Goal: Book appointment/travel/reservation

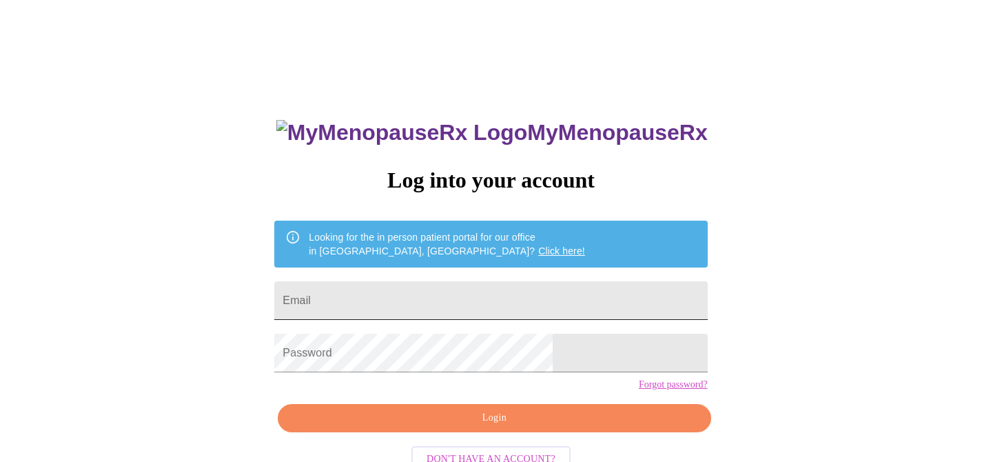
click at [429, 298] on input "Email" at bounding box center [490, 300] width 433 height 39
type input "[EMAIL_ADDRESS][DOMAIN_NAME]"
click at [446, 299] on input "[EMAIL_ADDRESS][DOMAIN_NAME]" at bounding box center [490, 300] width 433 height 39
click at [444, 298] on input "[EMAIL_ADDRESS][DOMAIN_NAME]" at bounding box center [490, 300] width 433 height 39
click at [448, 313] on form "Email [EMAIL_ADDRESS][DOMAIN_NAME]" at bounding box center [490, 300] width 433 height 52
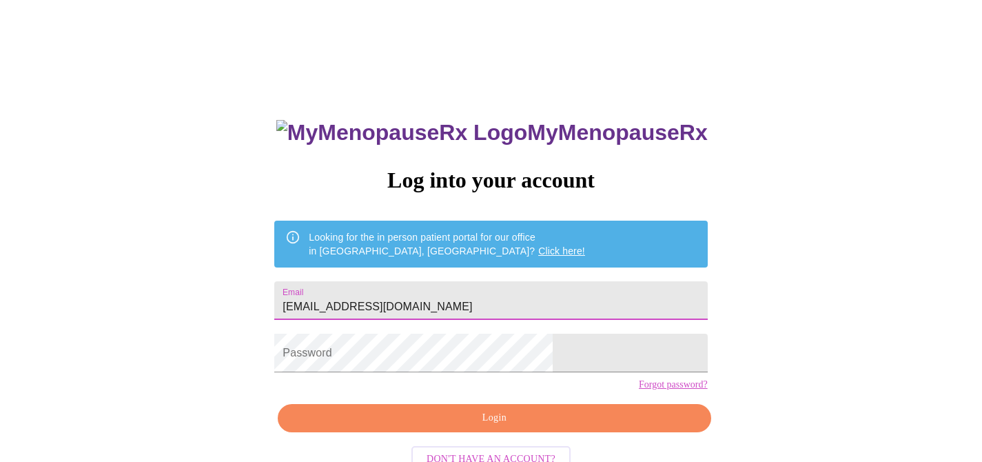
click at [439, 299] on input "[EMAIL_ADDRESS][DOMAIN_NAME]" at bounding box center [490, 300] width 433 height 39
click at [388, 300] on input "Email" at bounding box center [490, 300] width 433 height 39
type input "[EMAIL_ADDRESS][DOMAIN_NAME]"
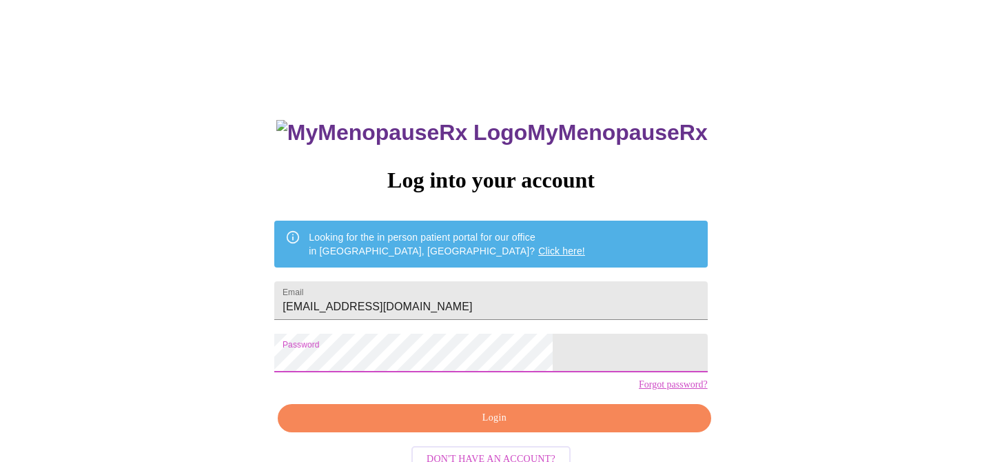
click at [495, 426] on span "Login" at bounding box center [493, 417] width 401 height 17
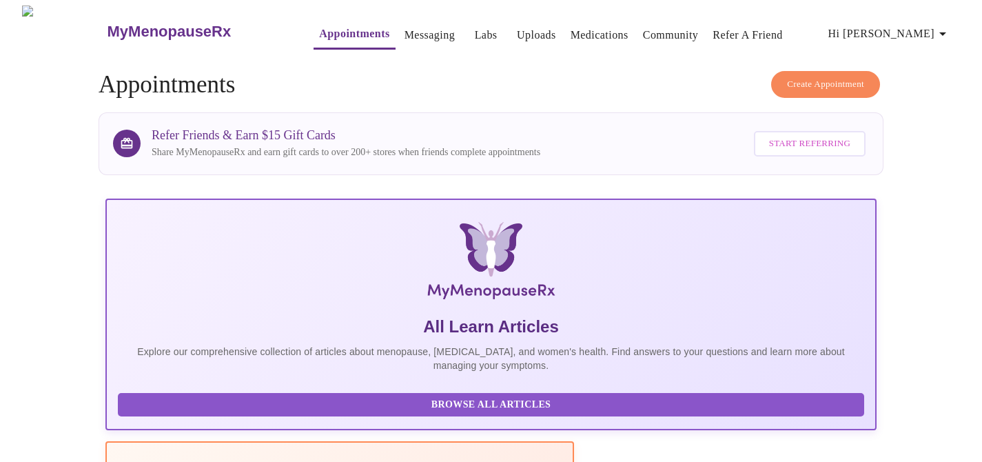
click at [799, 76] on span "Create Appointment" at bounding box center [825, 84] width 77 height 16
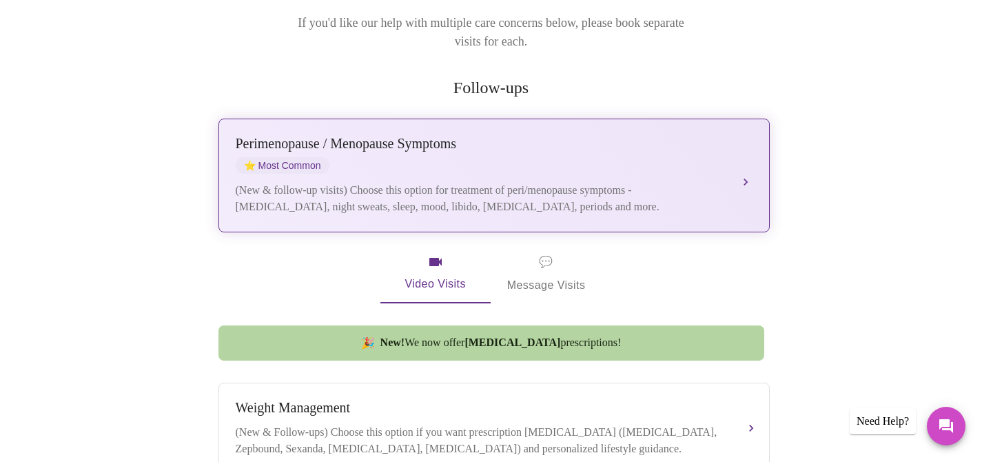
scroll to position [218, 0]
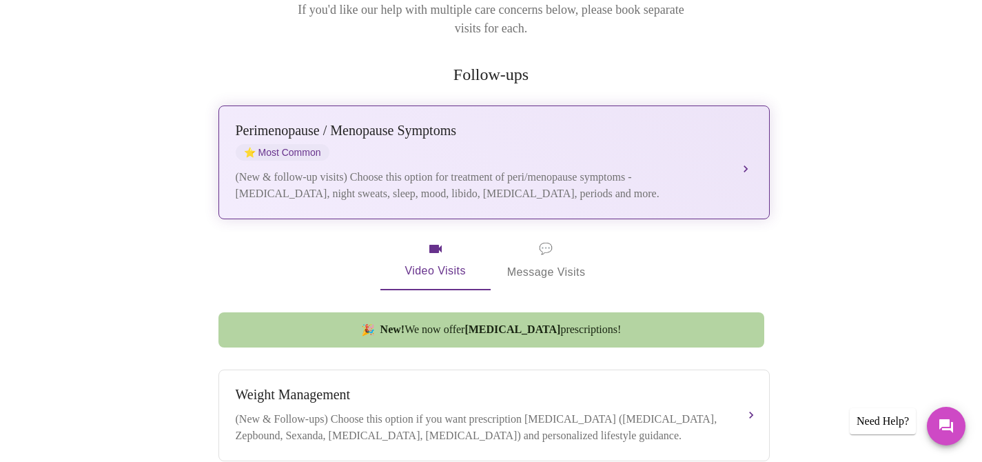
click at [662, 132] on div "[MEDICAL_DATA] / Menopause Symptoms ⭐ Most Common" at bounding box center [480, 142] width 489 height 38
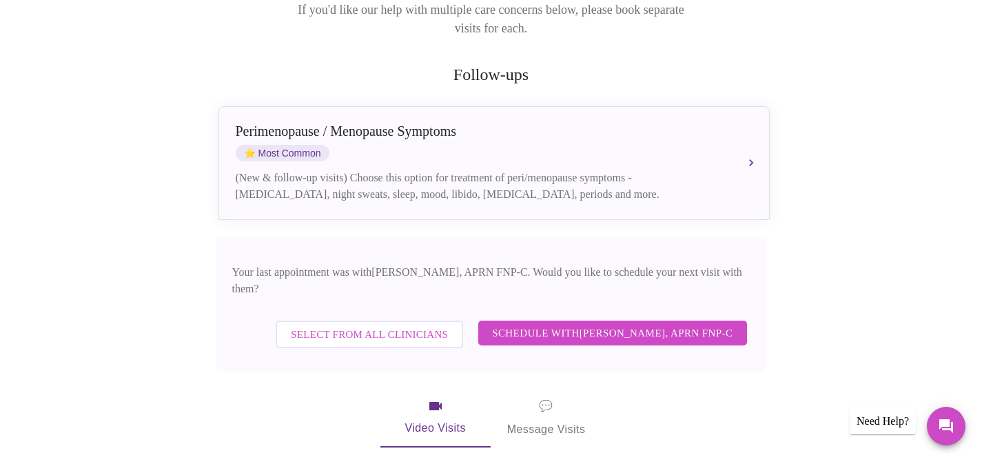
click at [588, 324] on span "Schedule with [PERSON_NAME], APRN FNP-C" at bounding box center [612, 333] width 240 height 18
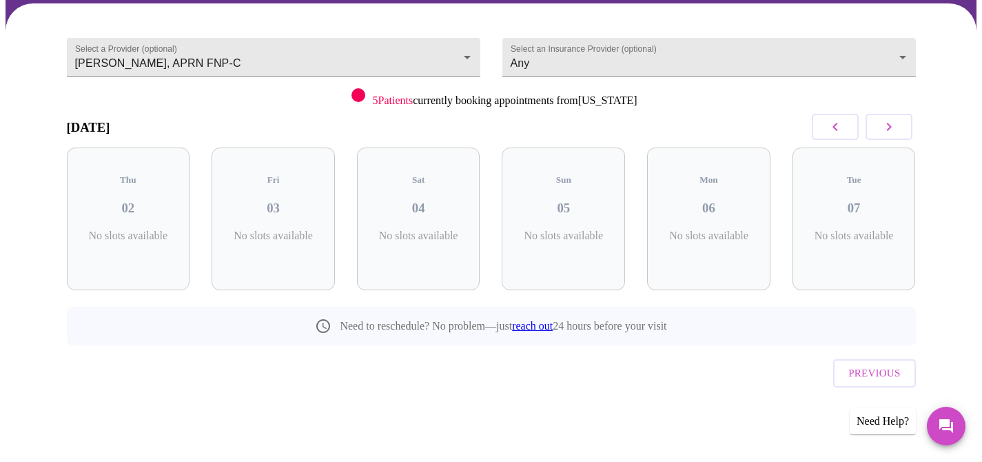
scroll to position [80, 0]
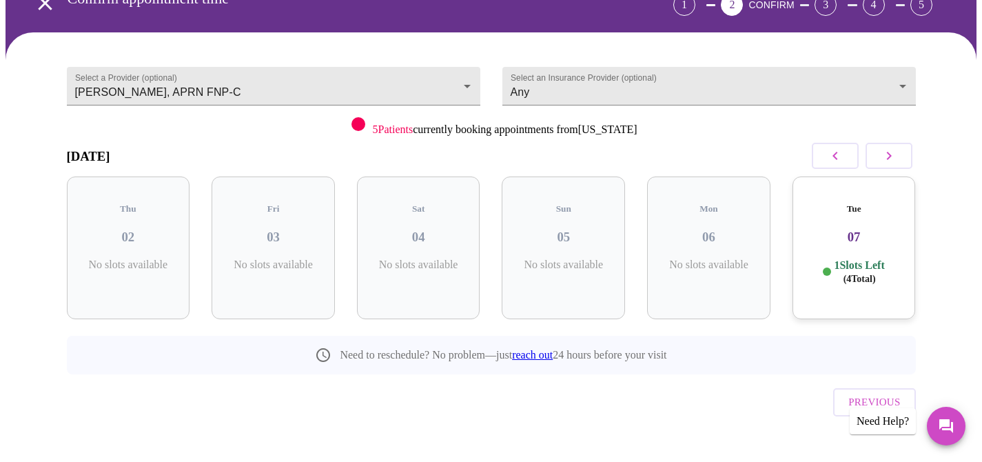
click at [862, 258] on p "1 Slots Left ( 4 Total)" at bounding box center [858, 271] width 50 height 27
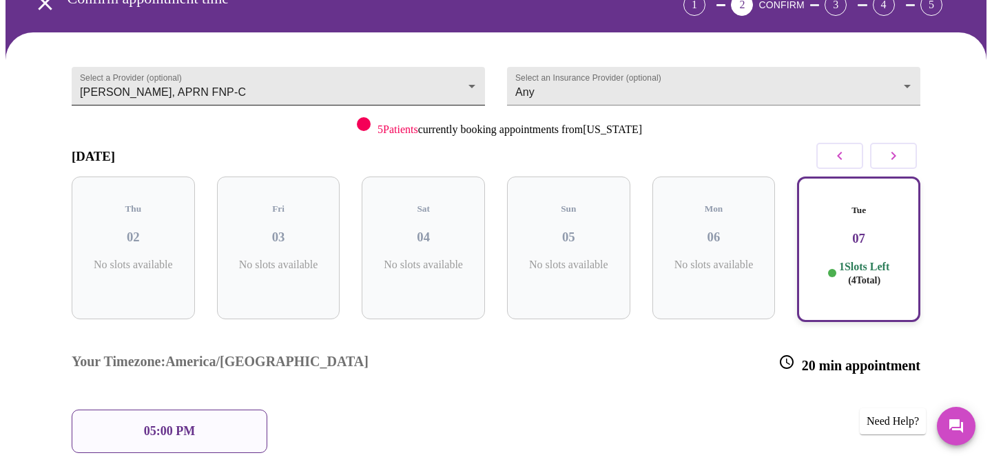
click at [266, 77] on body "MyMenopauseRx Appointments Messaging Labs Uploads Medications Community Refer a…" at bounding box center [496, 272] width 981 height 693
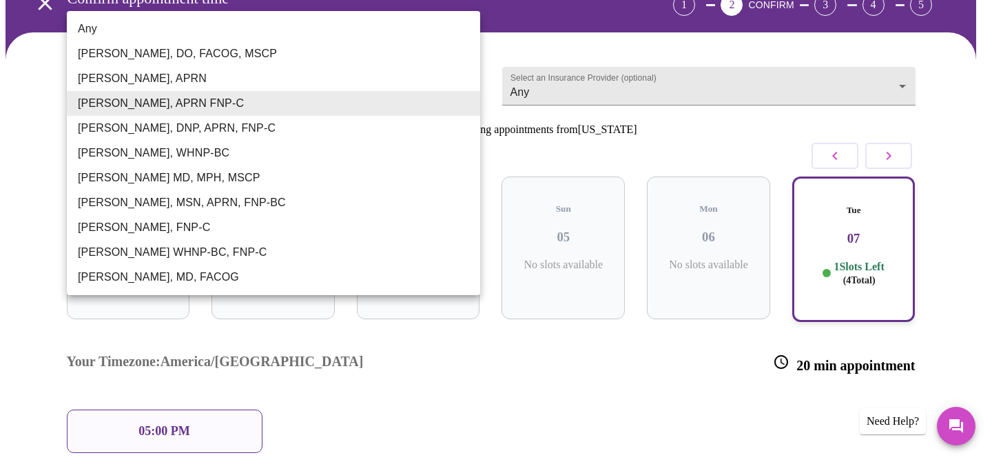
click at [241, 25] on li "Any" at bounding box center [273, 29] width 413 height 25
type input "Any"
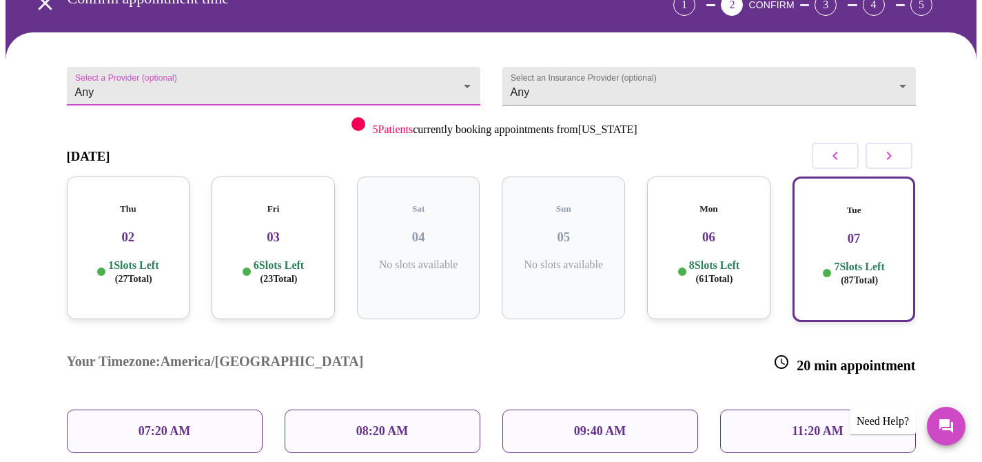
click at [252, 243] on div "Fri 03 6 Slots Left ( 23 Total)" at bounding box center [272, 247] width 123 height 143
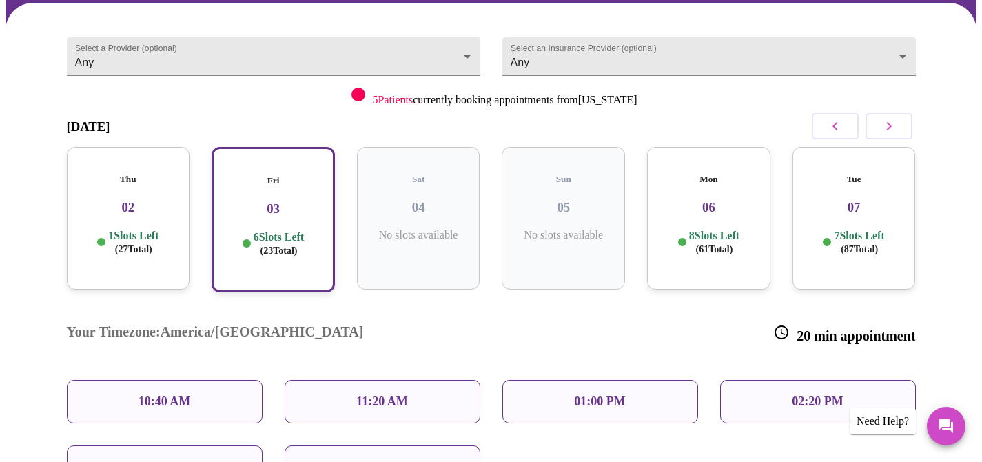
scroll to position [110, 0]
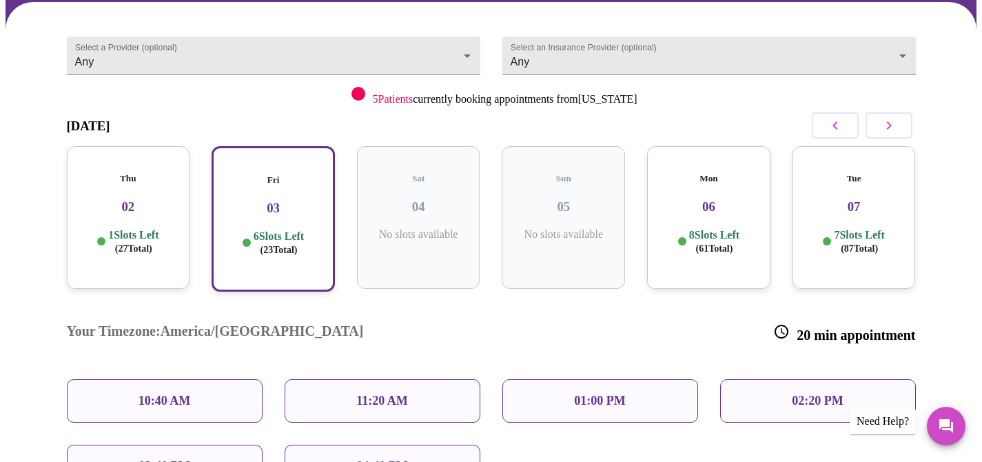
click at [212, 444] on div "02:40 PM" at bounding box center [165, 465] width 196 height 43
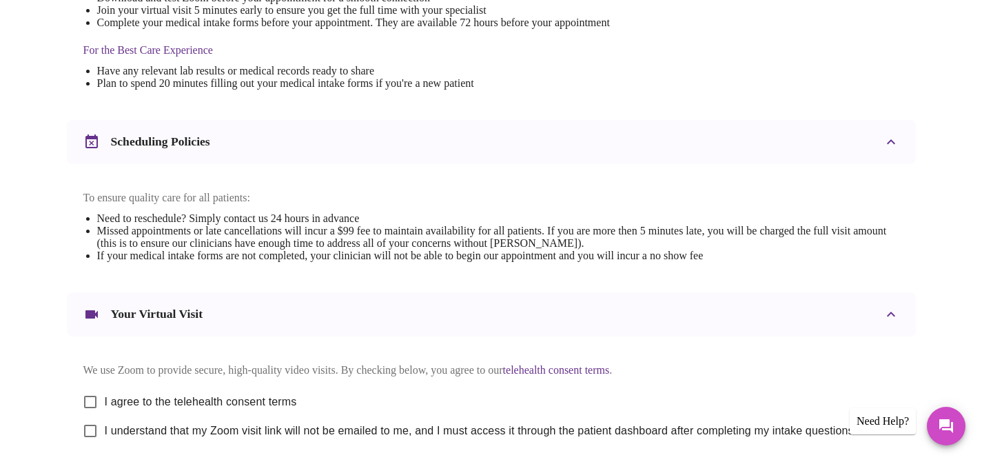
scroll to position [524, 0]
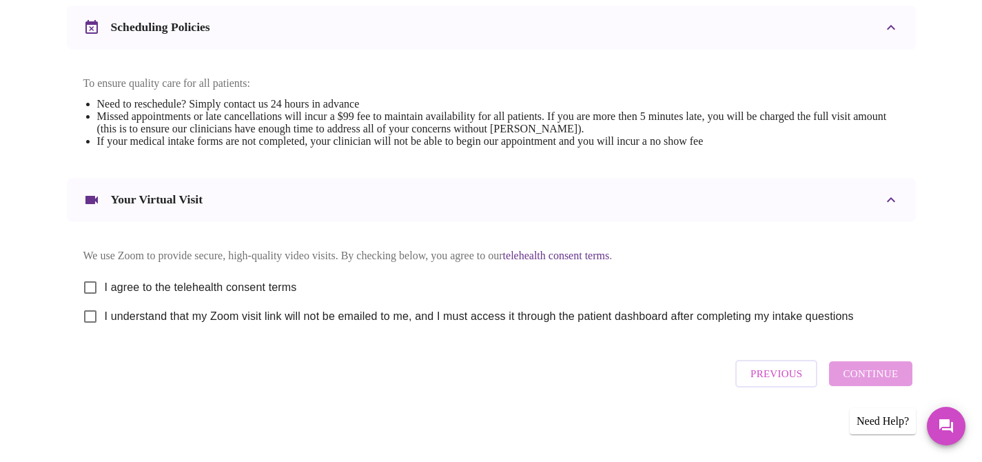
click at [93, 298] on input "I agree to the telehealth consent terms" at bounding box center [90, 287] width 29 height 29
checkbox input "true"
click at [93, 331] on input "I understand that my Zoom visit link will not be emailed to me, and I must acce…" at bounding box center [90, 316] width 29 height 29
checkbox input "true"
click at [880, 382] on span "Continue" at bounding box center [869, 373] width 55 height 18
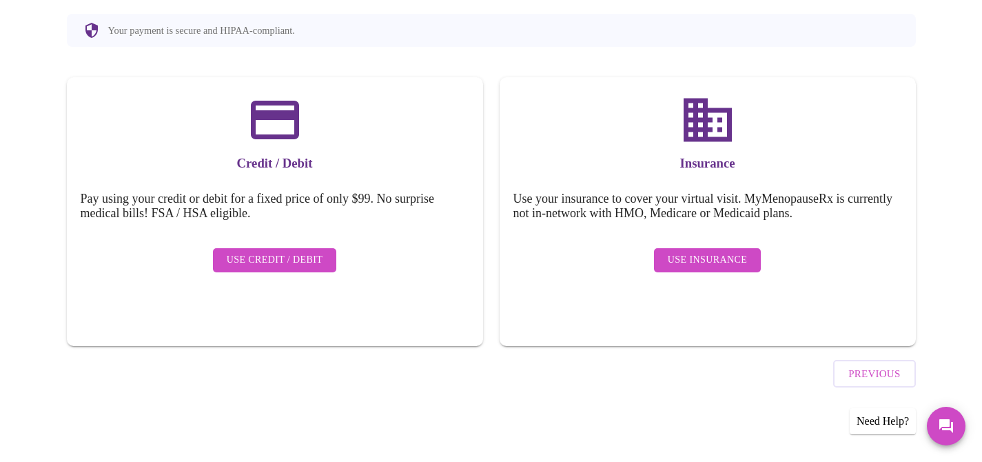
scroll to position [125, 0]
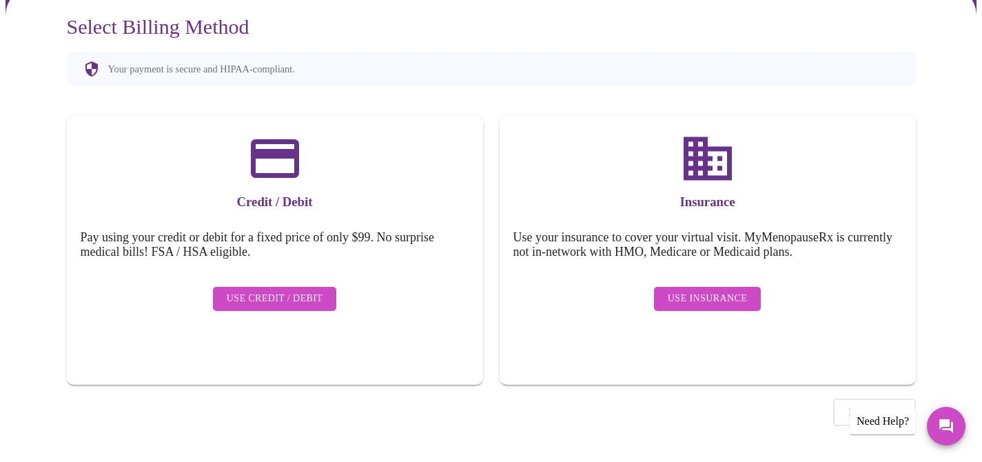
click at [671, 290] on span "Use Insurance" at bounding box center [706, 298] width 79 height 17
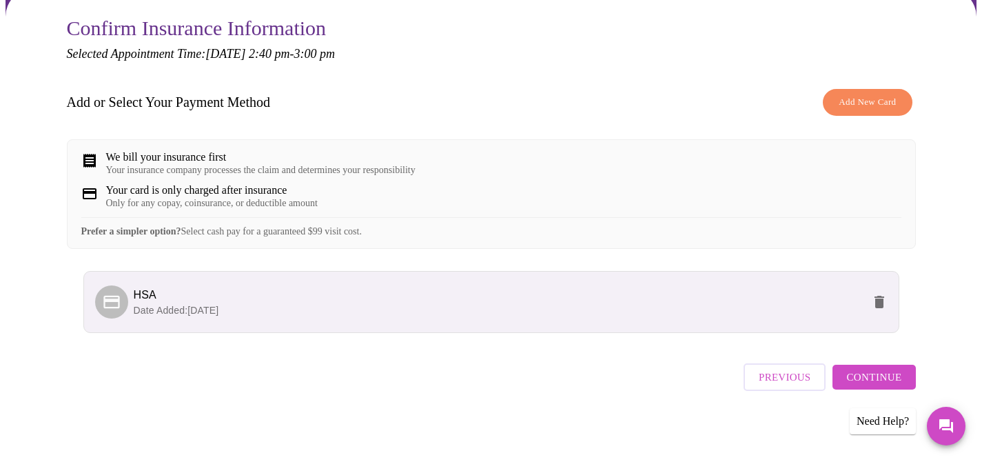
scroll to position [136, 0]
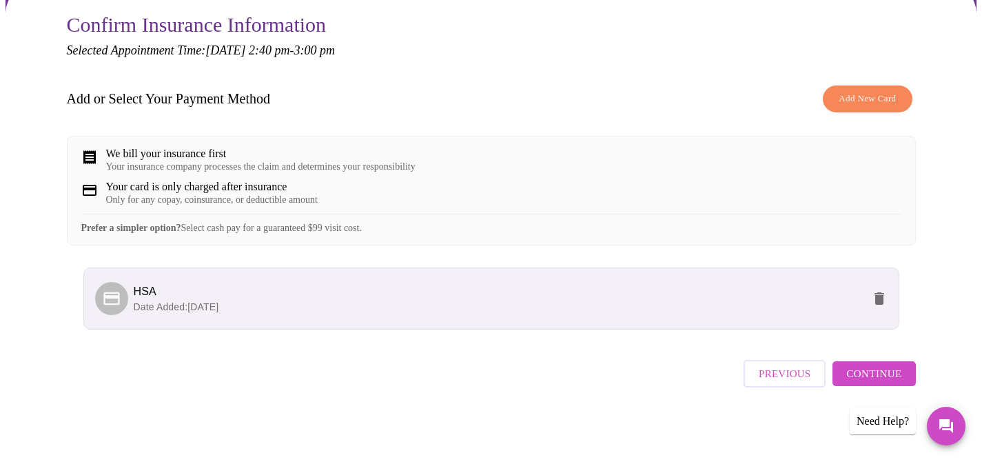
click at [869, 373] on span "Continue" at bounding box center [873, 373] width 55 height 18
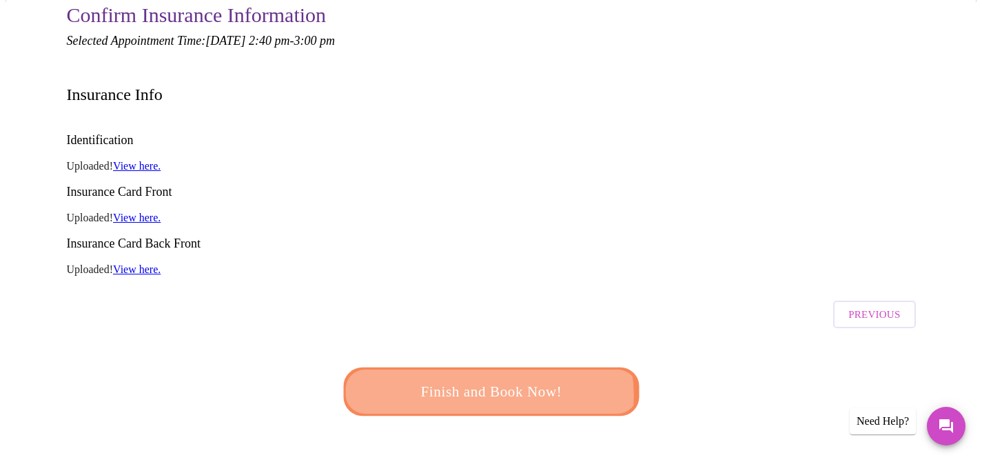
click at [485, 378] on span "Finish and Book Now!" at bounding box center [490, 391] width 261 height 26
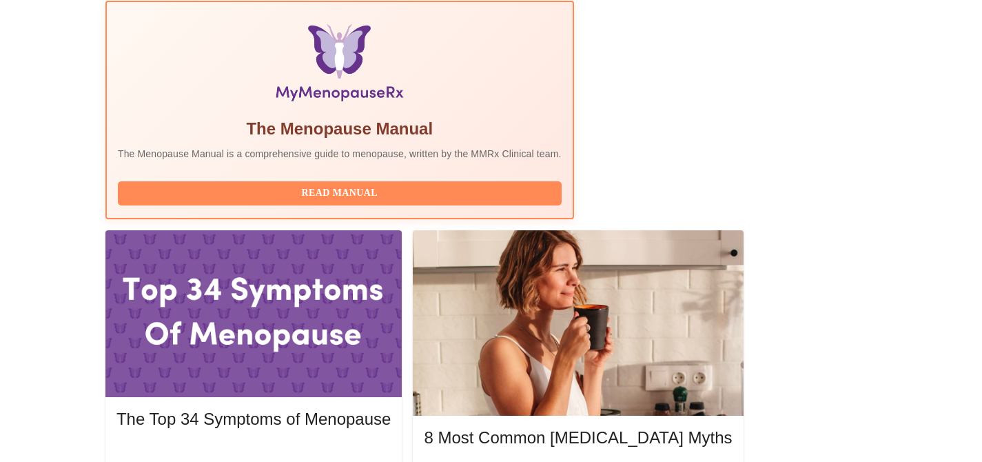
scroll to position [443, 0]
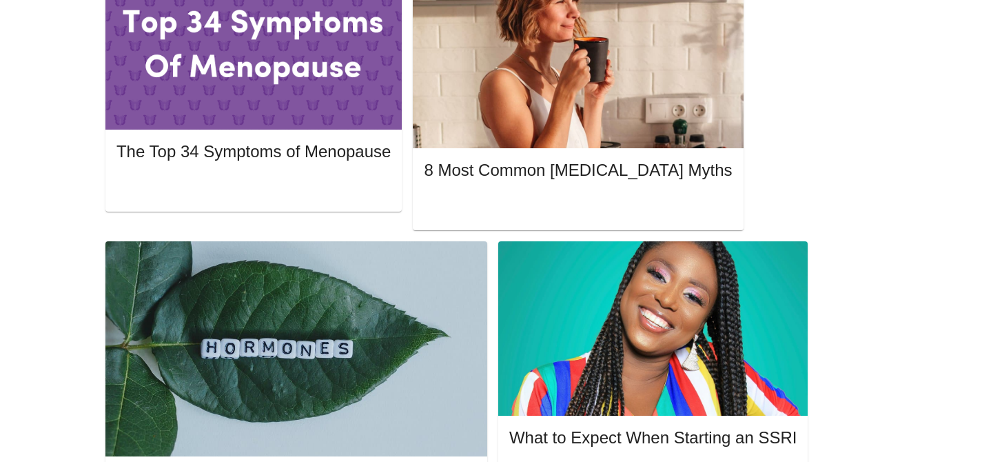
scroll to position [712, 0]
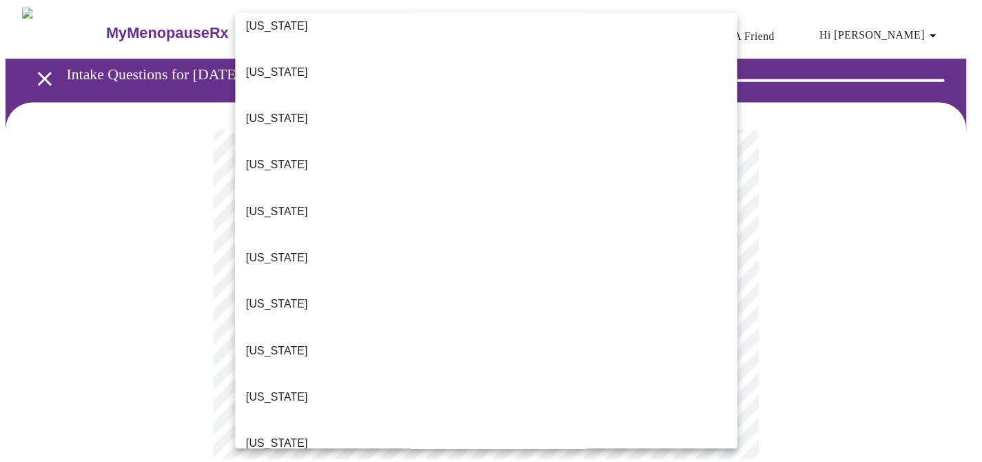
scroll to position [25, 0]
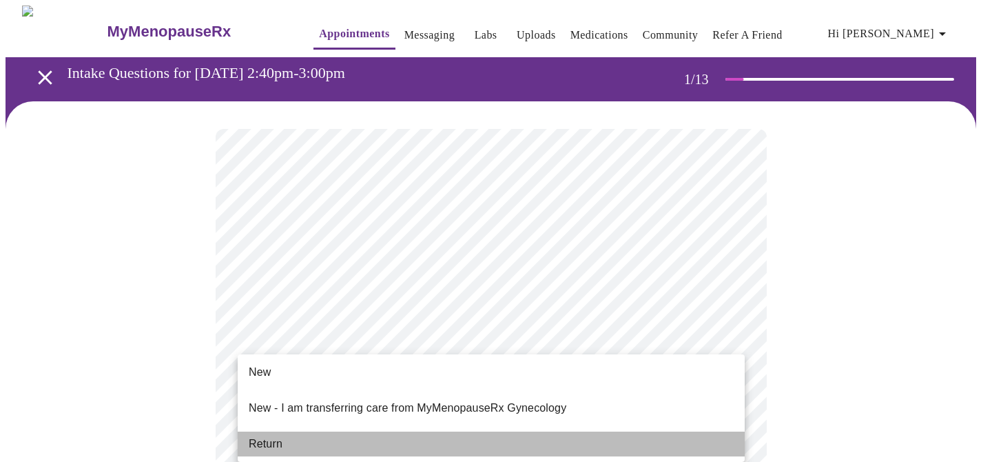
click at [515, 431] on li "Return" at bounding box center [491, 443] width 507 height 25
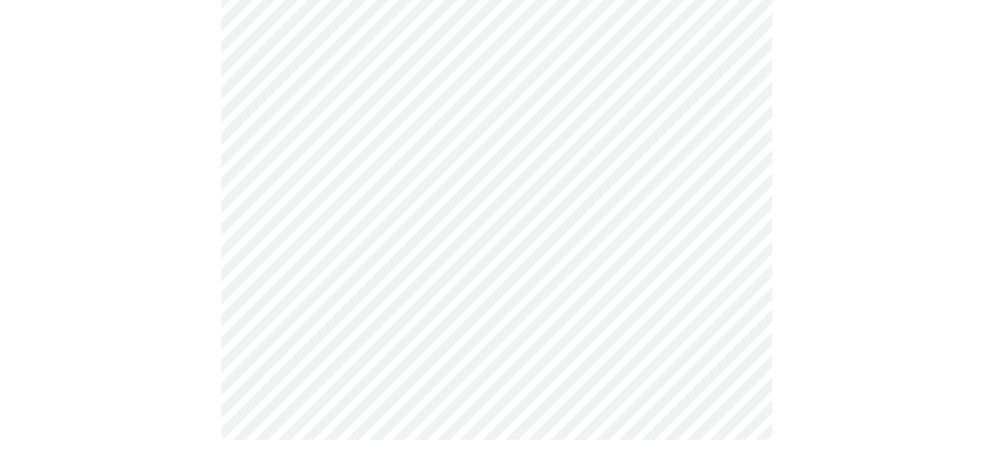
scroll to position [0, 0]
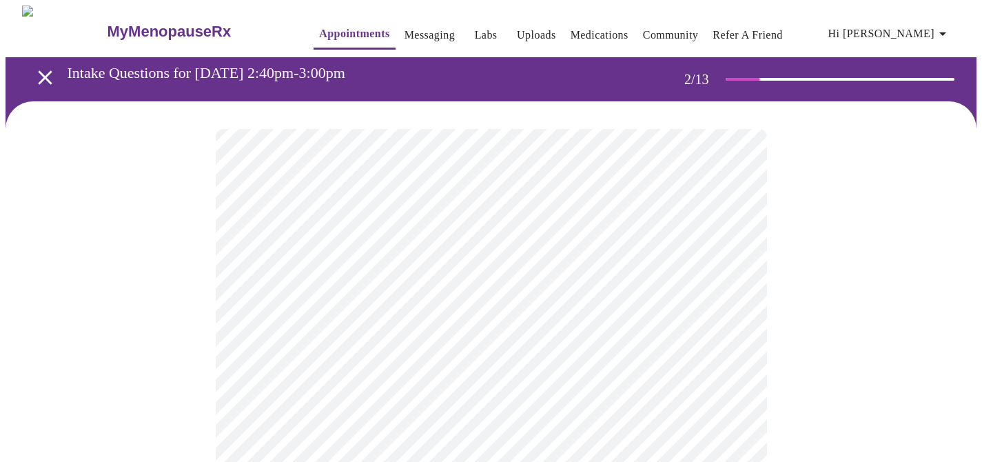
click at [574, 288] on body "MyMenopauseRx Appointments Messaging Labs Uploads Medications Community Refer a…" at bounding box center [491, 420] width 971 height 828
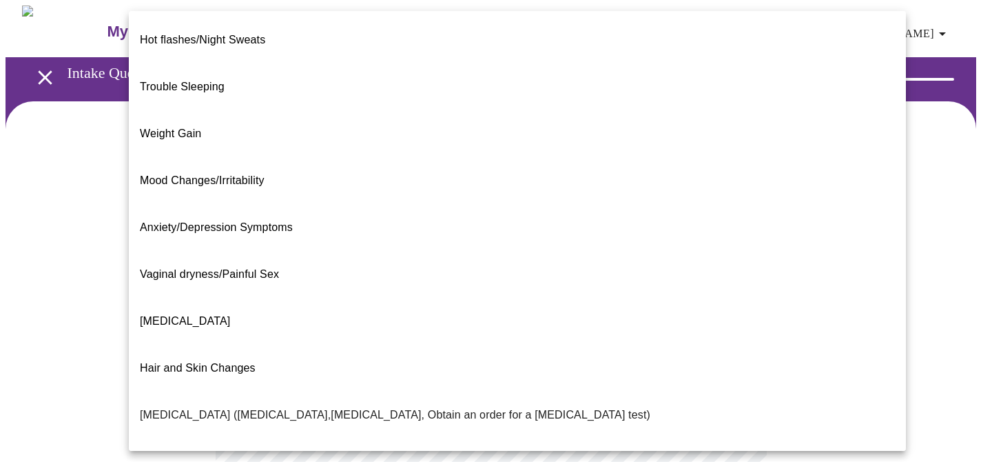
click at [873, 286] on div at bounding box center [496, 231] width 992 height 462
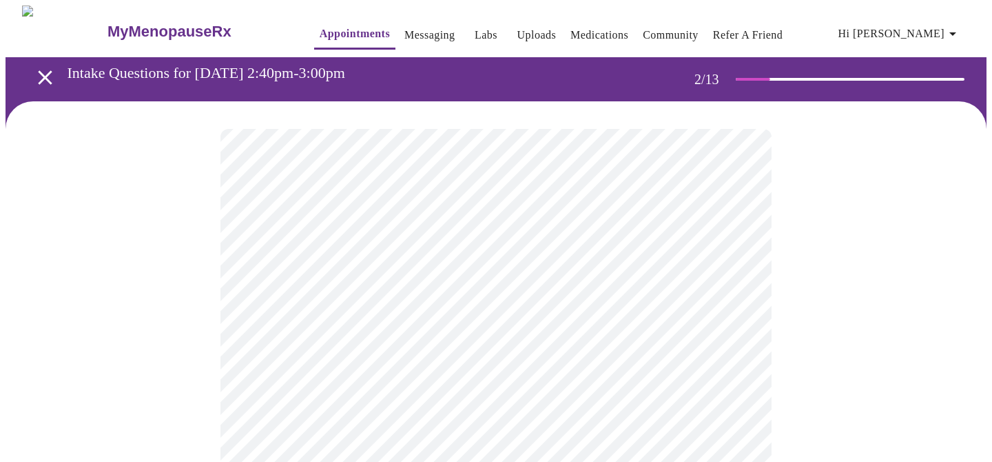
click at [679, 285] on body "MyMenopauseRx Appointments Messaging Labs Uploads Medications Community Refer a…" at bounding box center [496, 420] width 981 height 828
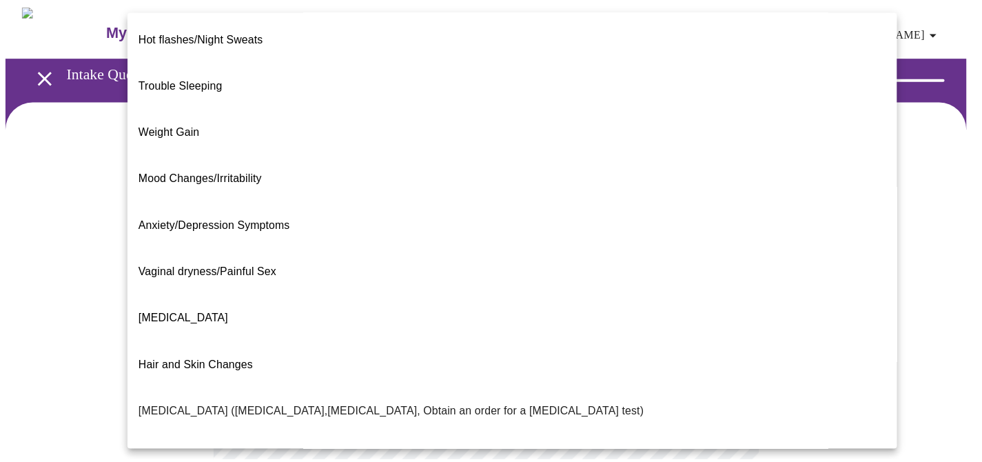
scroll to position [3, 0]
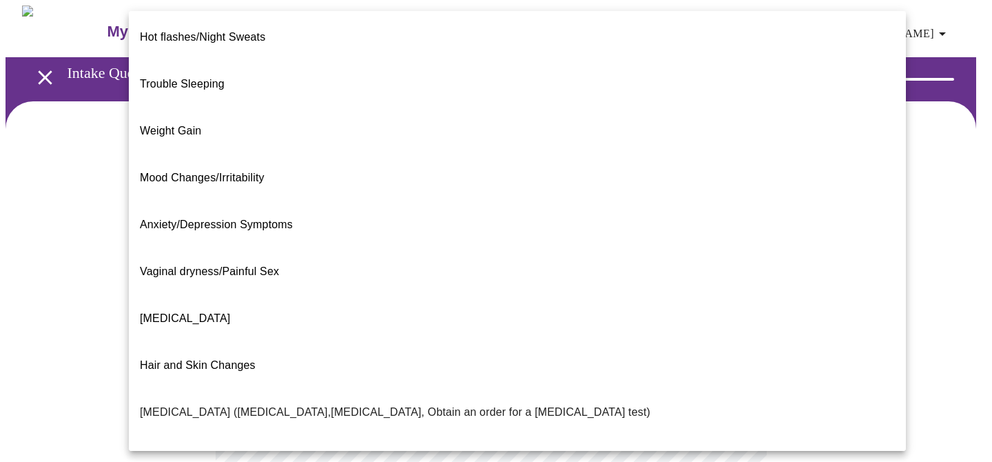
click at [607, 342] on li "Hair and Skin Changes" at bounding box center [517, 365] width 777 height 47
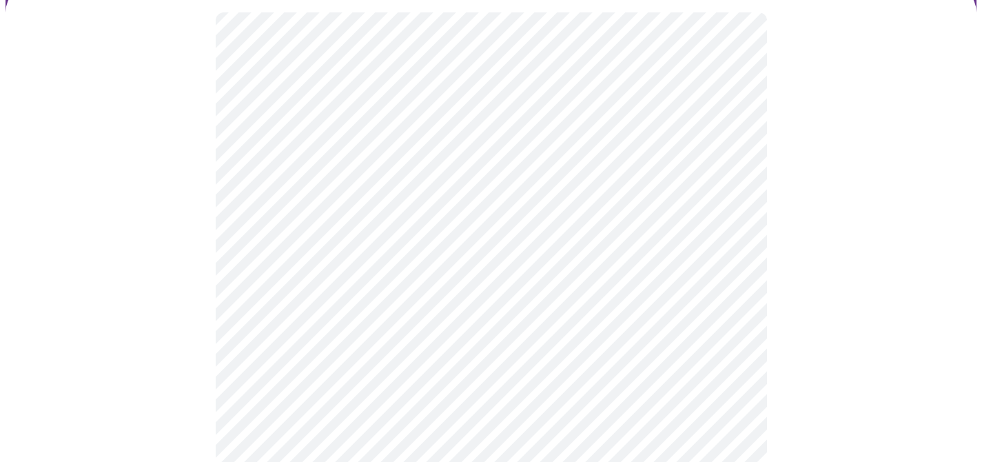
scroll to position [149, 0]
click at [627, 276] on body "MyMenopauseRx Appointments Messaging Labs Uploads Medications Community Refer a…" at bounding box center [491, 267] width 971 height 820
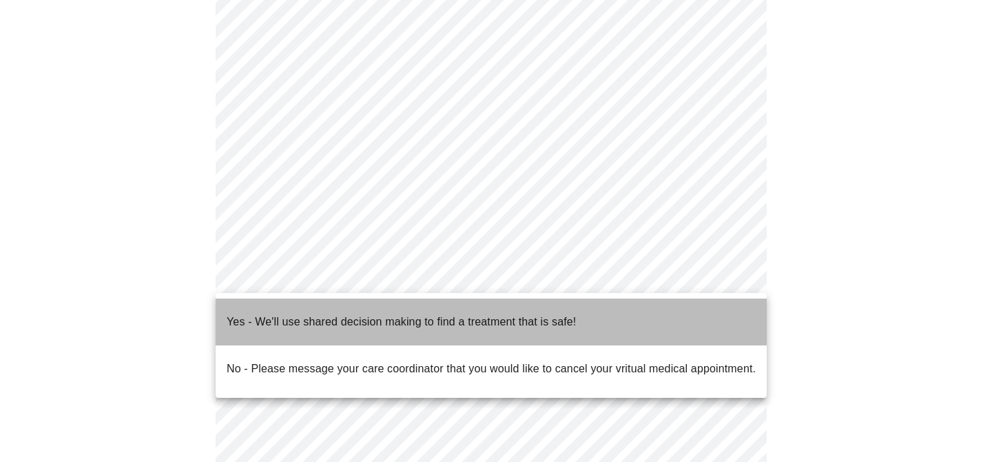
click at [627, 316] on li "Yes - We'll use shared decision making to find a treatment that is safe!" at bounding box center [491, 321] width 551 height 47
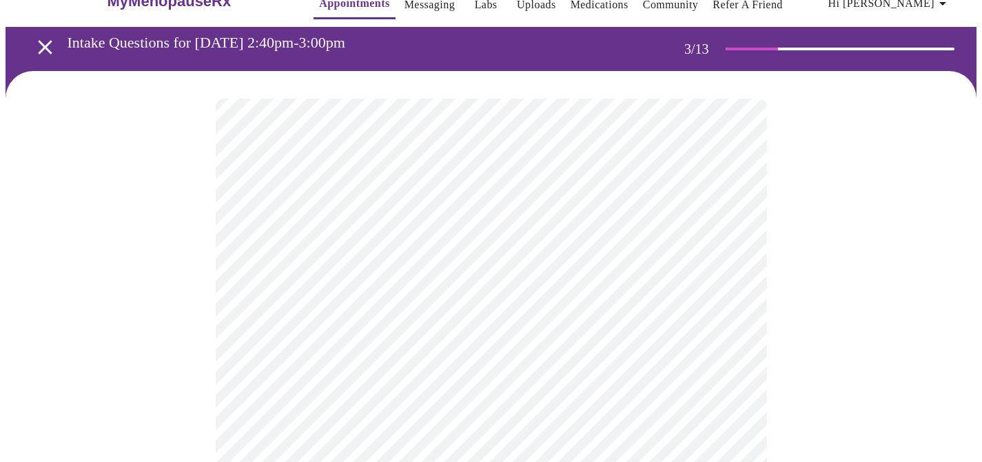
scroll to position [49, 0]
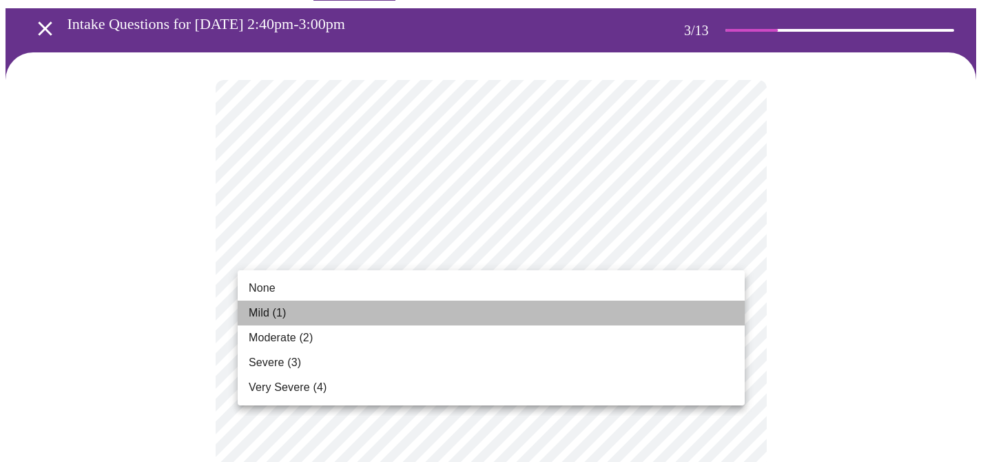
click at [550, 320] on li "Mild (1)" at bounding box center [491, 312] width 507 height 25
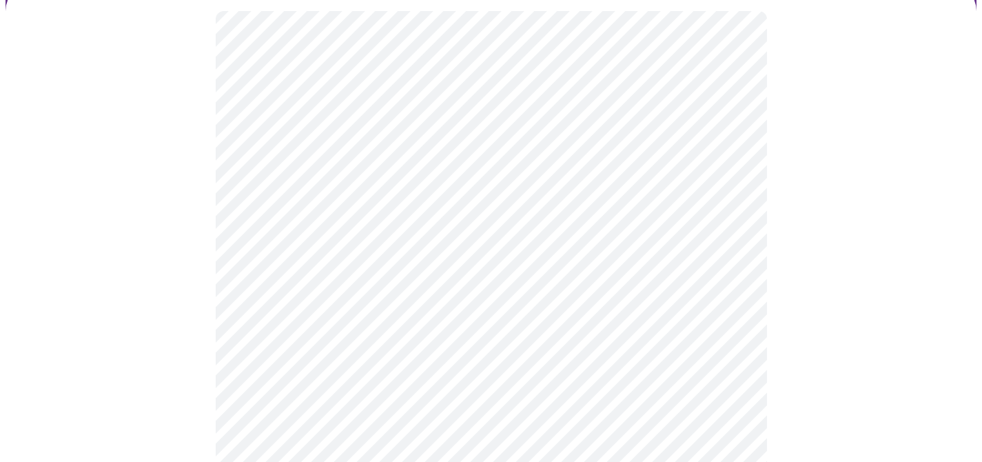
scroll to position [121, 0]
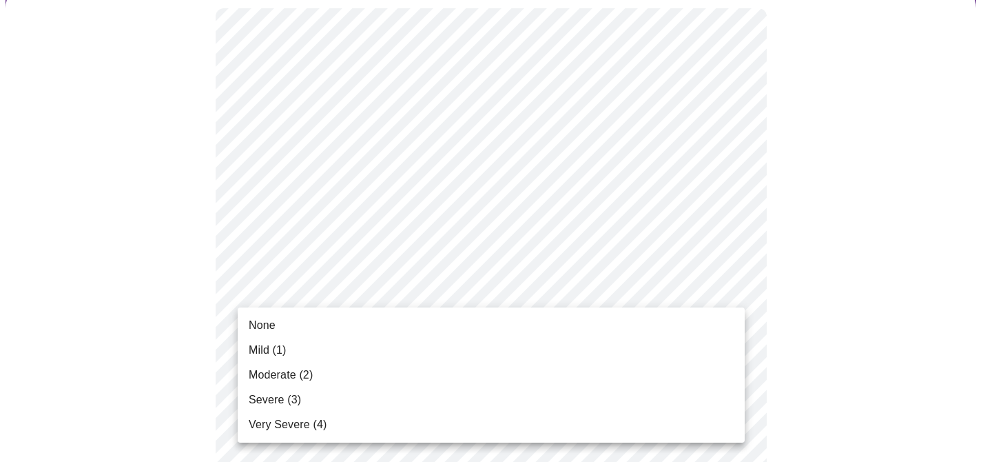
click at [561, 325] on li "None" at bounding box center [491, 325] width 507 height 25
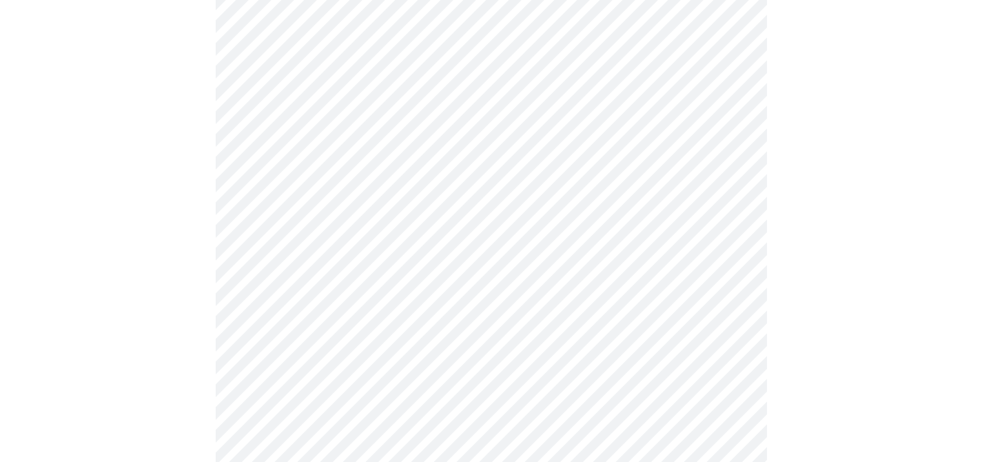
scroll to position [228, 0]
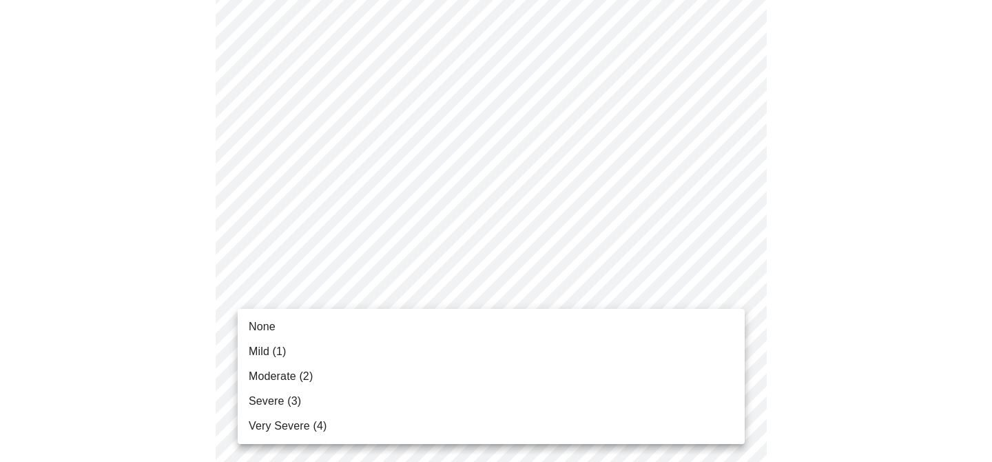
click at [535, 355] on li "Mild (1)" at bounding box center [491, 351] width 507 height 25
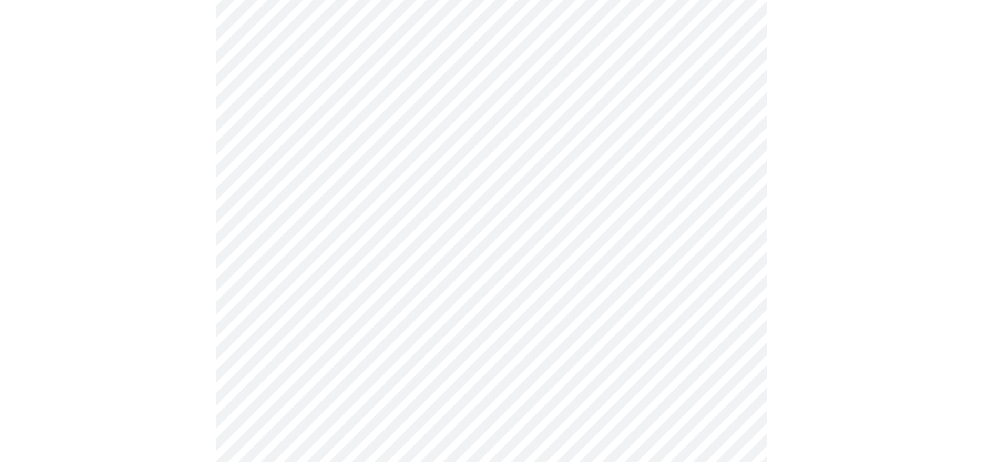
scroll to position [373, 0]
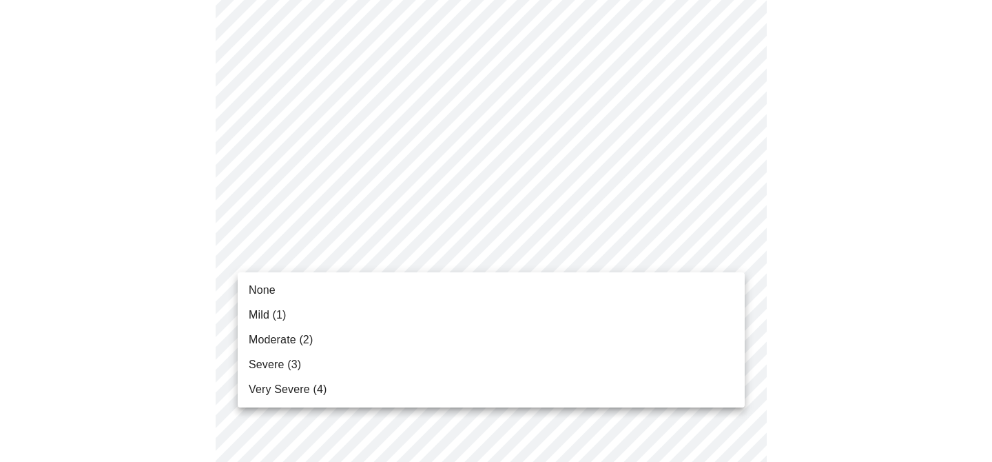
click at [511, 318] on li "Mild (1)" at bounding box center [491, 314] width 507 height 25
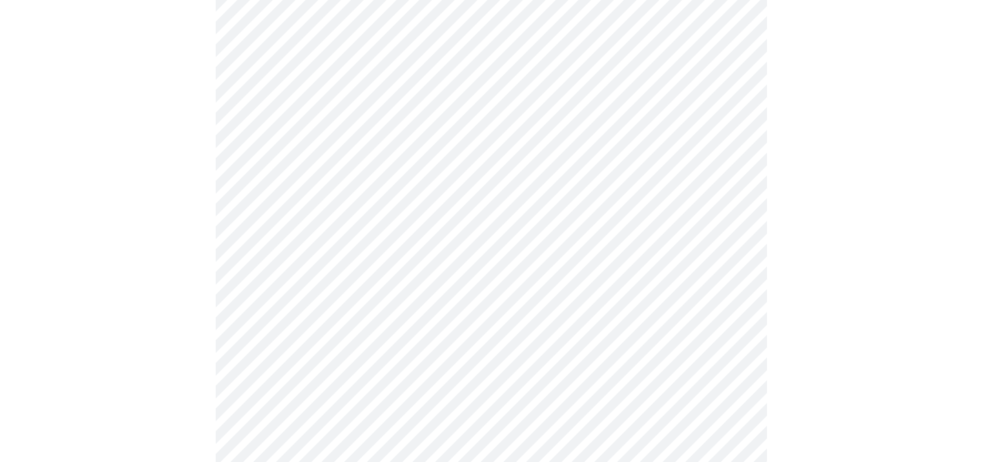
scroll to position [440, 0]
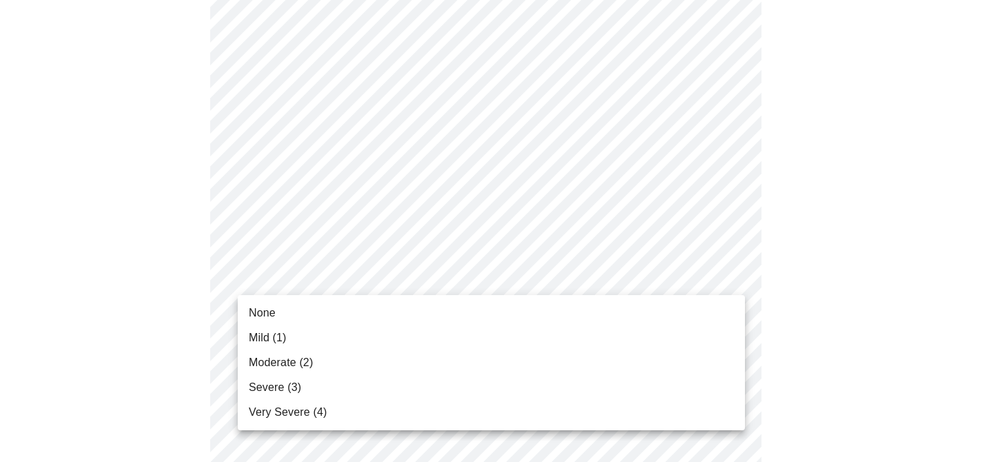
click at [499, 279] on body "MyMenopauseRx Appointments Messaging Labs Uploads Medications Community Refer a…" at bounding box center [491, 442] width 971 height 1755
click at [512, 341] on li "Mild (1)" at bounding box center [491, 337] width 507 height 25
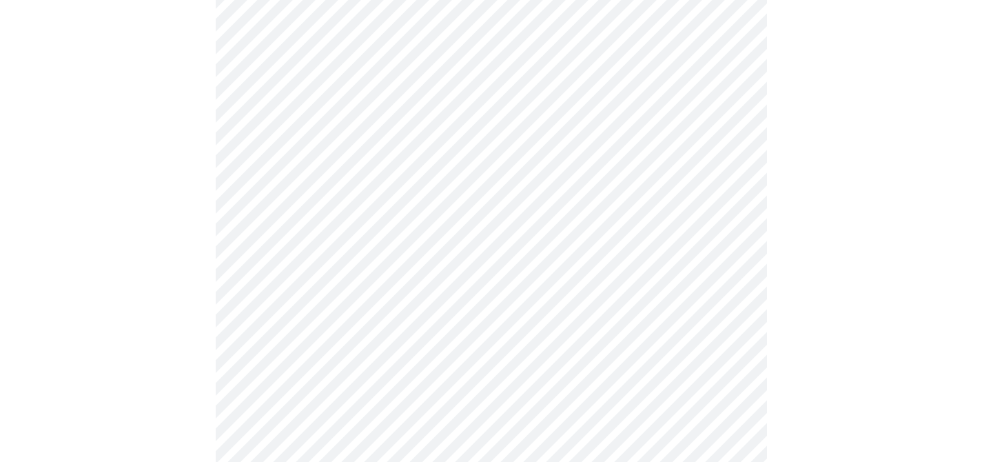
scroll to position [512, 0]
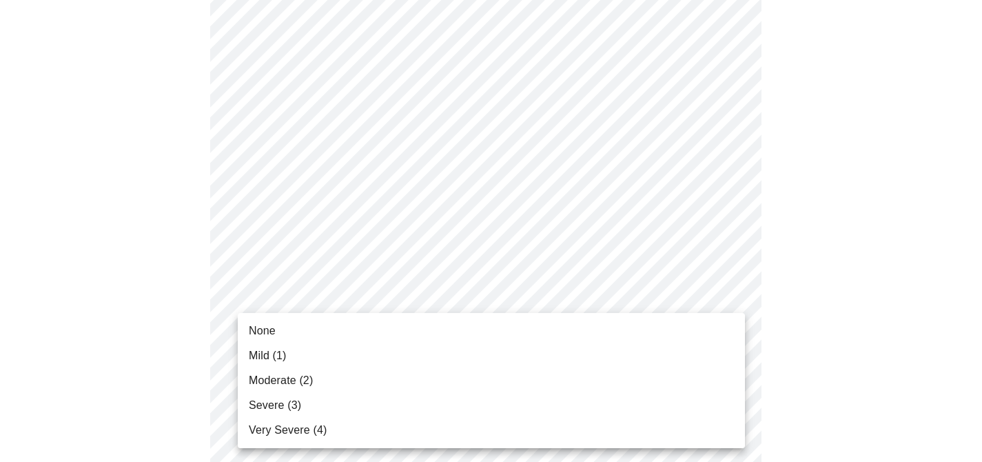
click at [507, 293] on body "MyMenopauseRx Appointments Messaging Labs Uploads Medications Community Refer a…" at bounding box center [491, 362] width 971 height 1736
click at [521, 355] on li "Mild (1)" at bounding box center [491, 355] width 507 height 25
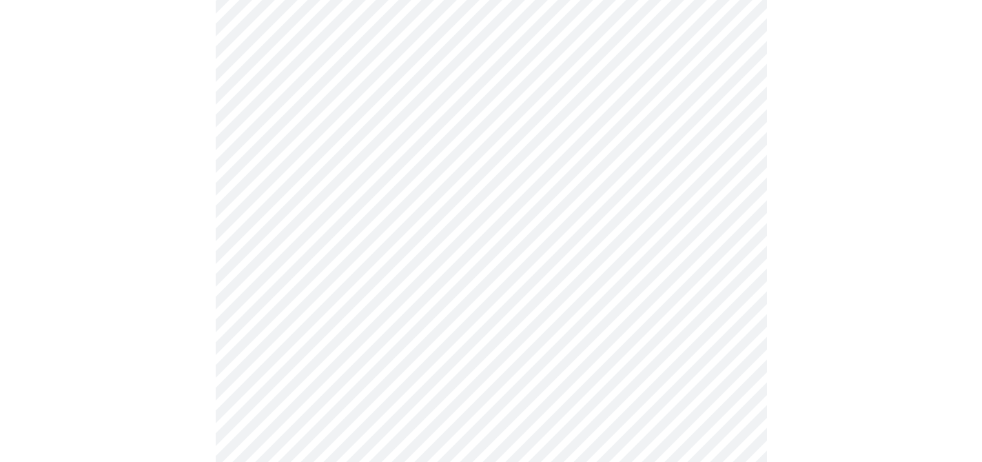
scroll to position [620, 0]
click at [500, 299] on body "MyMenopauseRx Appointments Messaging Labs Uploads Medications Community Refer a…" at bounding box center [491, 244] width 971 height 1717
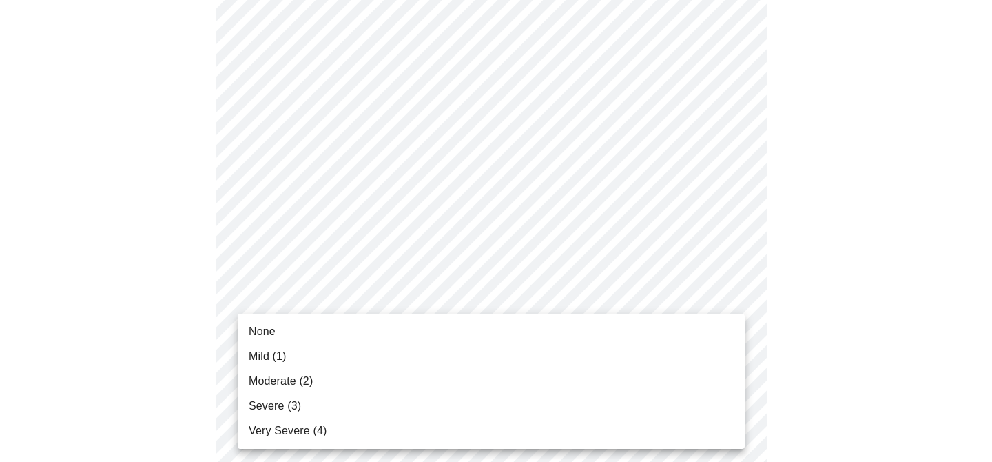
click at [518, 381] on li "Moderate (2)" at bounding box center [491, 381] width 507 height 25
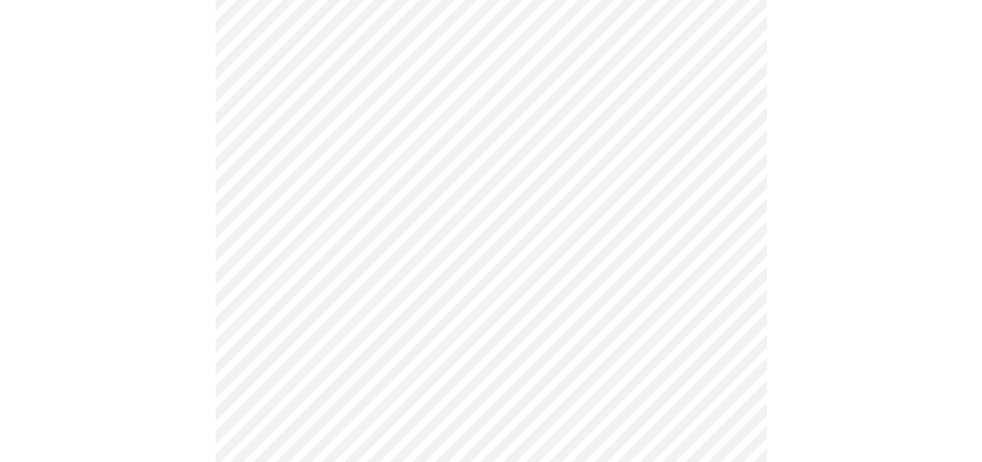
scroll to position [778, 0]
click at [485, 245] on body "MyMenopauseRx Appointments Messaging Labs Uploads Medications Community Refer a…" at bounding box center [491, 75] width 971 height 1697
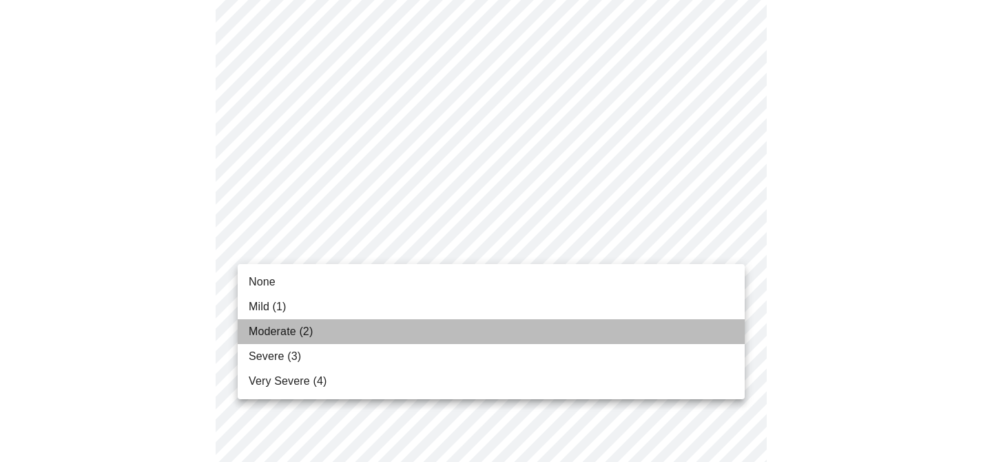
click at [495, 333] on li "Moderate (2)" at bounding box center [491, 331] width 507 height 25
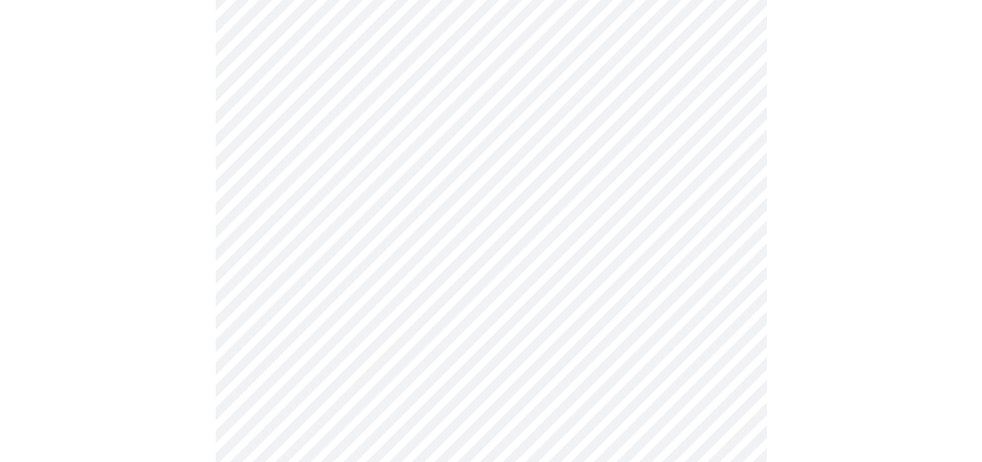
scroll to position [844, 0]
click at [481, 288] on body "MyMenopauseRx Appointments Messaging Labs Uploads Medications Community Refer a…" at bounding box center [491, 1] width 971 height 1678
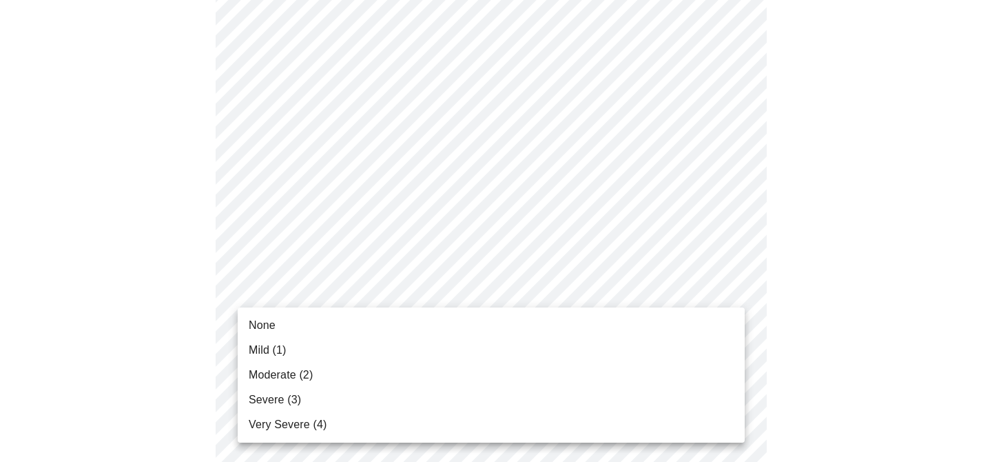
click at [480, 329] on li "None" at bounding box center [491, 325] width 507 height 25
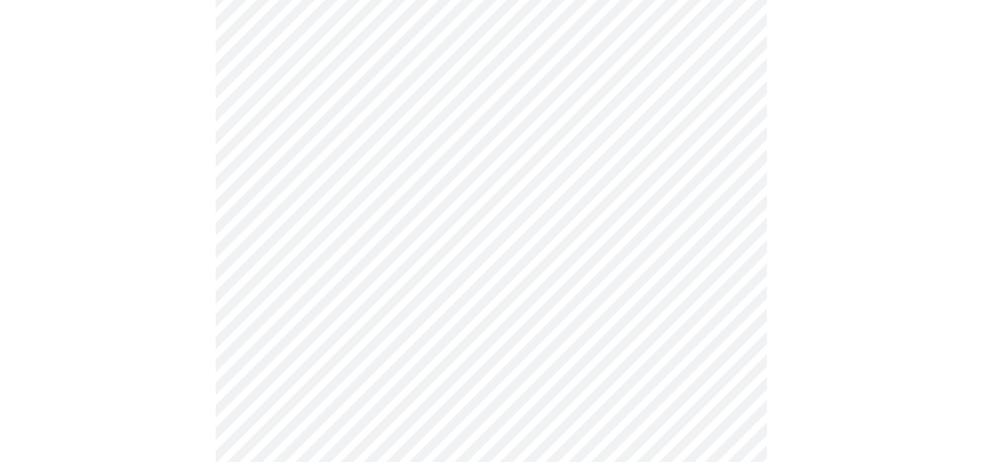
scroll to position [1028, 0]
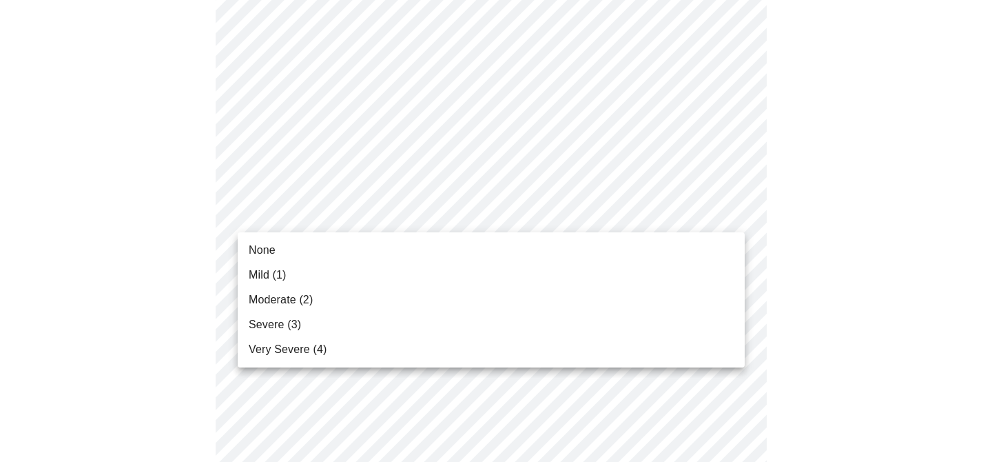
click at [486, 250] on li "None" at bounding box center [491, 250] width 507 height 25
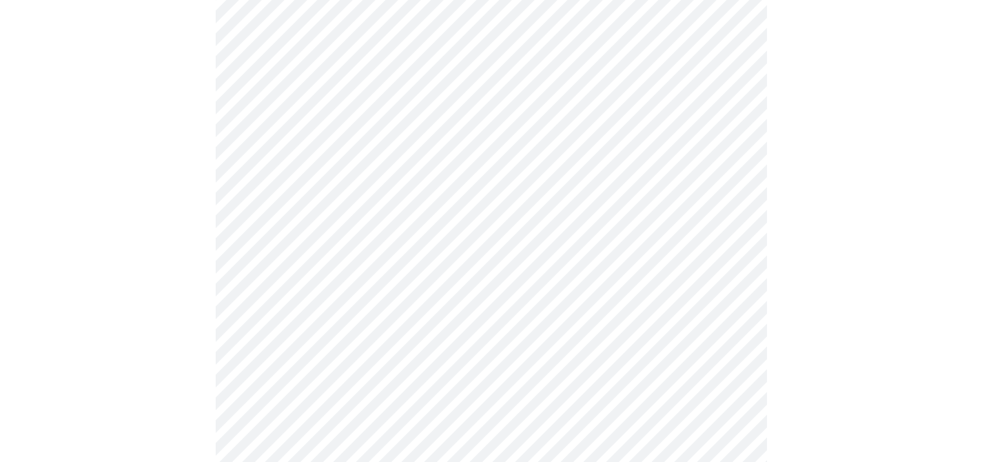
scroll to position [1051, 0]
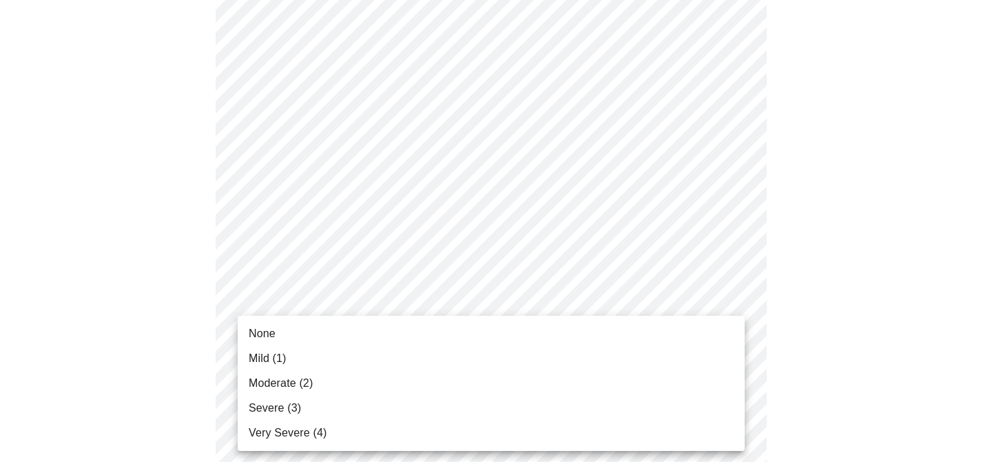
click at [547, 386] on li "Moderate (2)" at bounding box center [491, 383] width 507 height 25
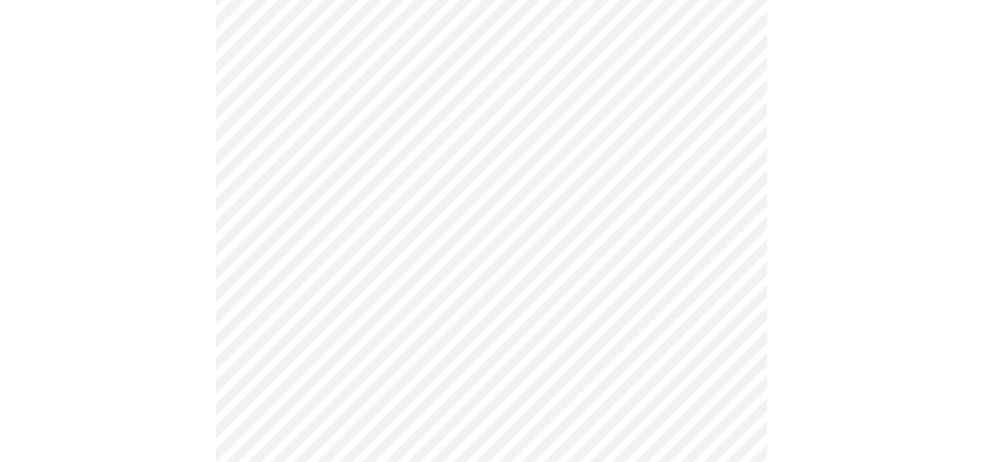
scroll to position [576, 0]
click at [386, 262] on body "MyMenopauseRx Appointments Messaging Labs Uploads Medications Community Refer a…" at bounding box center [496, 110] width 981 height 1360
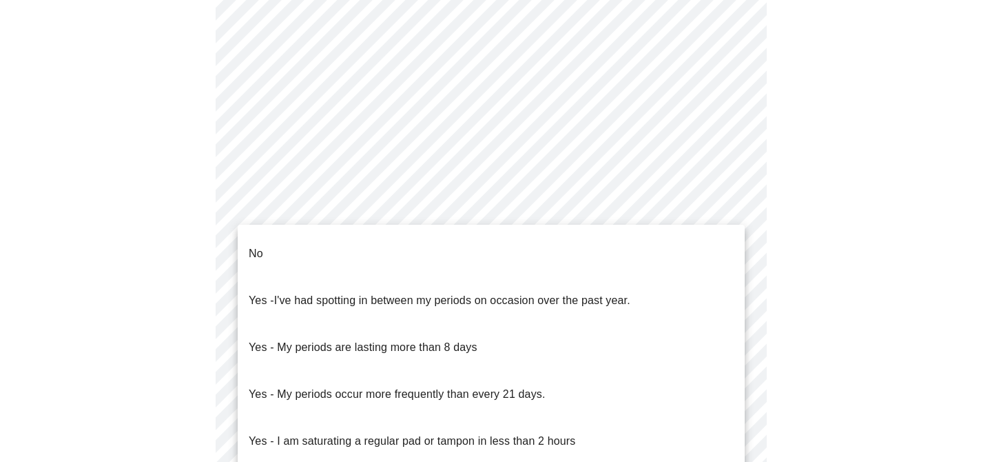
click at [386, 262] on li "No" at bounding box center [491, 253] width 507 height 47
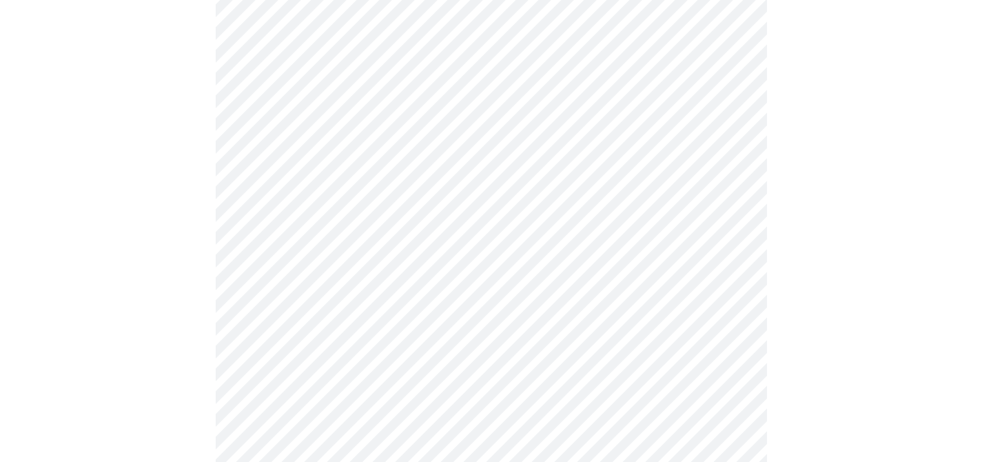
scroll to position [636, 0]
click at [449, 310] on body "MyMenopauseRx Appointments Messaging Labs Uploads Medications Community Refer a…" at bounding box center [496, 44] width 981 height 1351
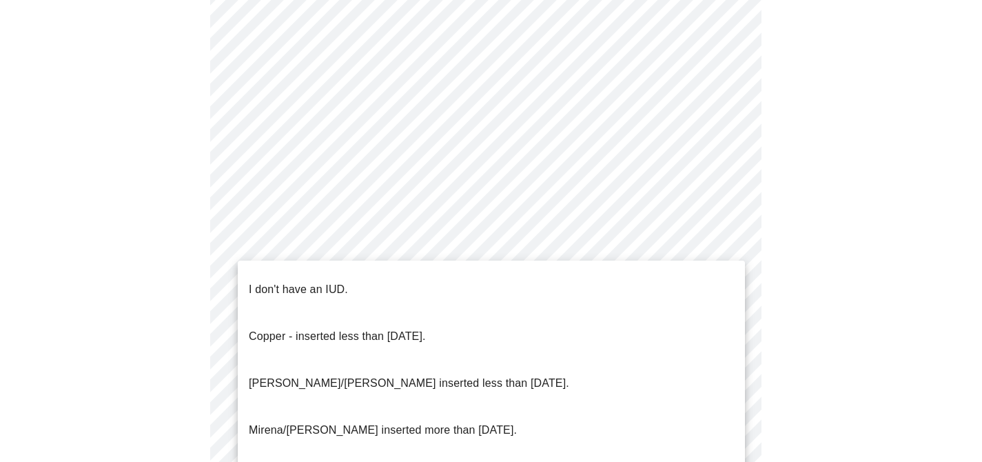
click at [411, 405] on body "MyMenopauseRx Appointments Messaging Labs Uploads Medications Community Refer a…" at bounding box center [491, 40] width 971 height 1343
click at [388, 280] on li "I don't have an IUD." at bounding box center [491, 289] width 507 height 47
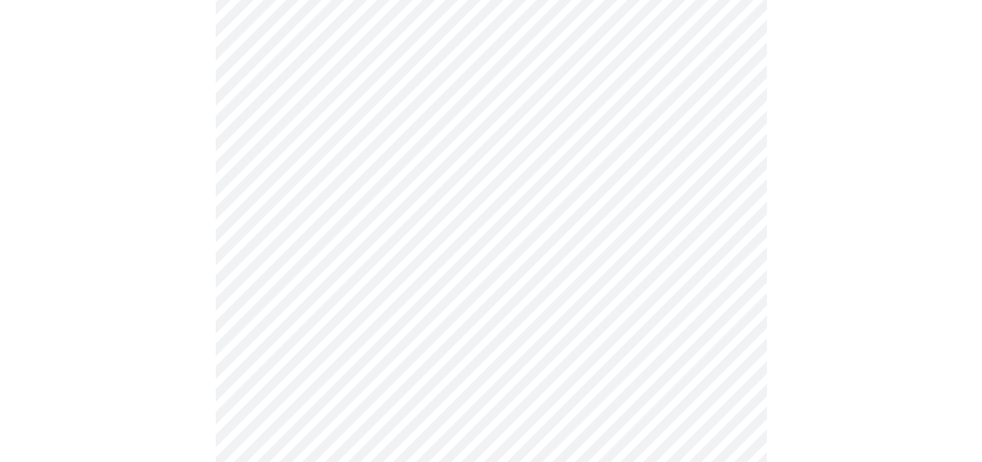
scroll to position [853, 0]
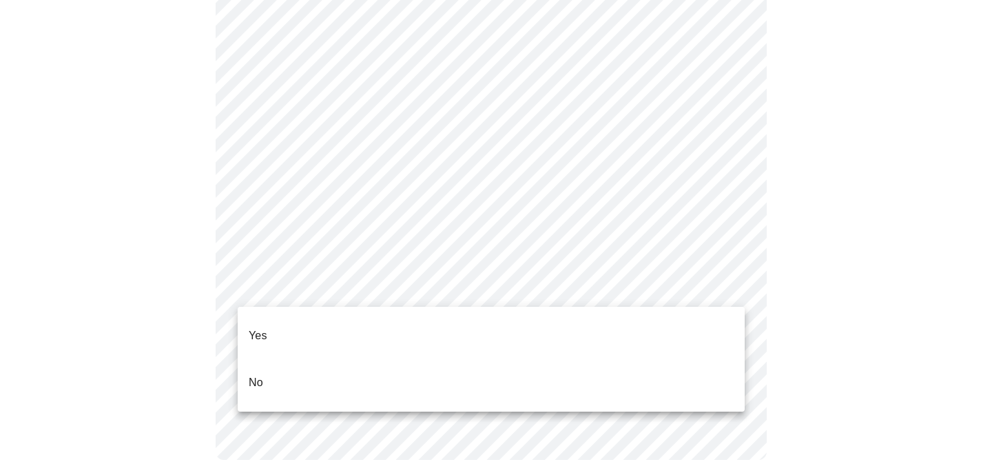
click at [375, 325] on li "Yes" at bounding box center [491, 335] width 507 height 47
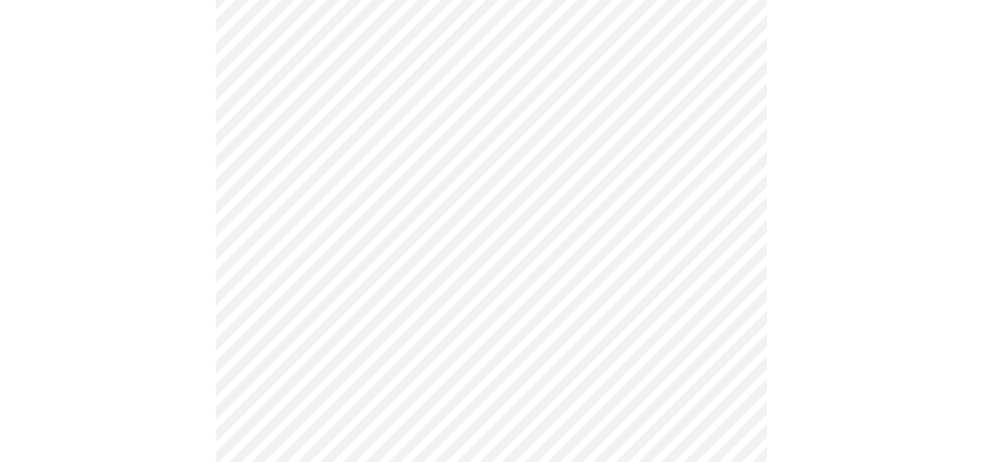
scroll to position [251, 0]
click at [618, 229] on body "MyMenopauseRx Appointments Messaging Labs Uploads Medications Community Refer a…" at bounding box center [491, 263] width 971 height 1018
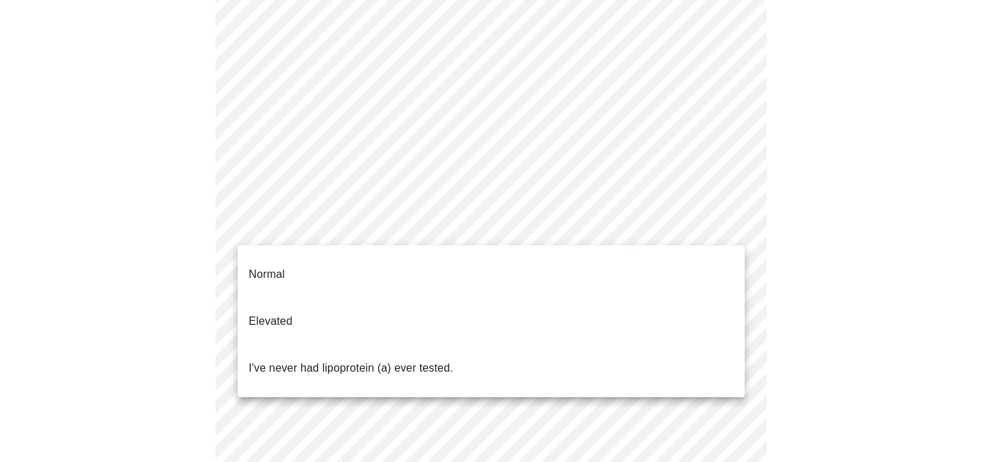
click at [619, 223] on div at bounding box center [496, 231] width 992 height 462
click at [687, 214] on body "MyMenopauseRx Appointments Messaging Labs Uploads Medications Community Refer a…" at bounding box center [496, 263] width 981 height 1018
click at [670, 344] on li "I've never had lipoprotein (a) ever tested." at bounding box center [491, 367] width 507 height 47
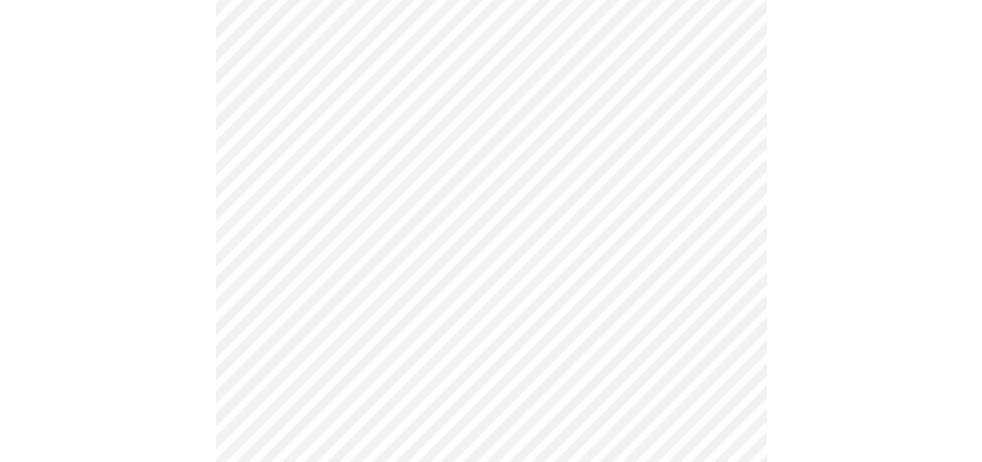
scroll to position [3649, 0]
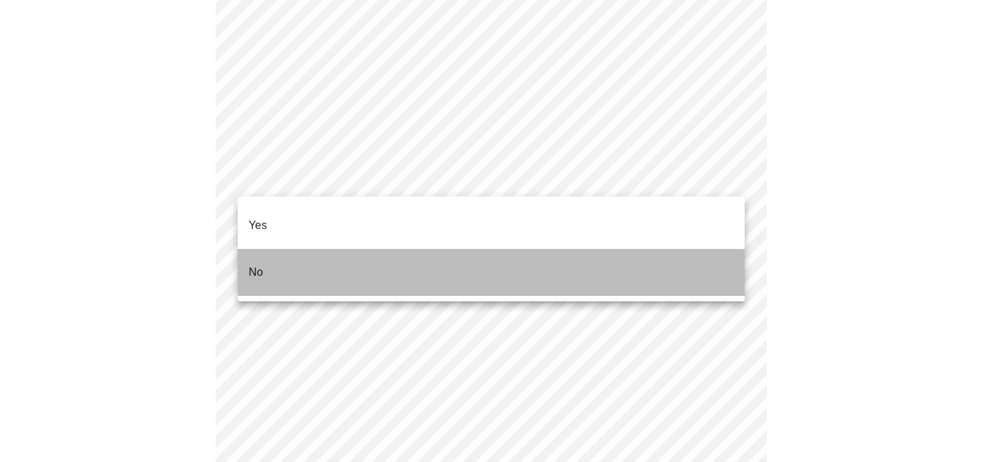
click at [522, 253] on li "No" at bounding box center [491, 272] width 507 height 47
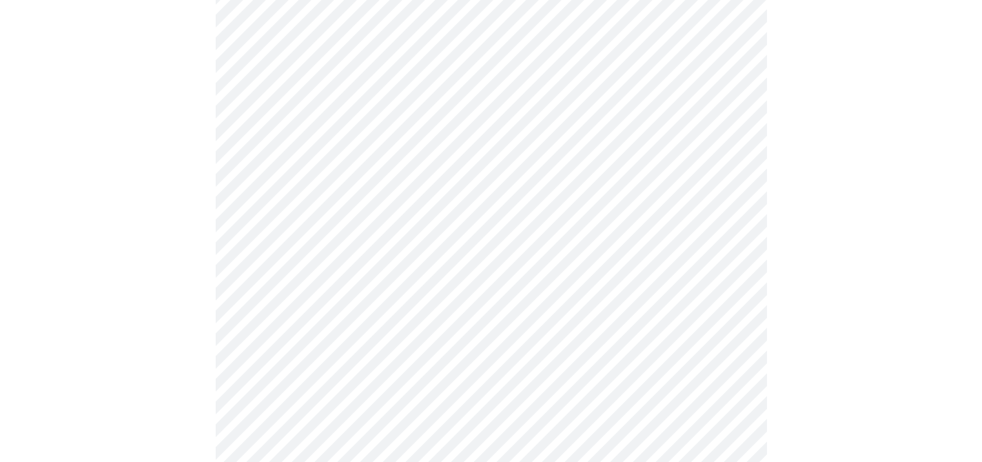
scroll to position [519, 0]
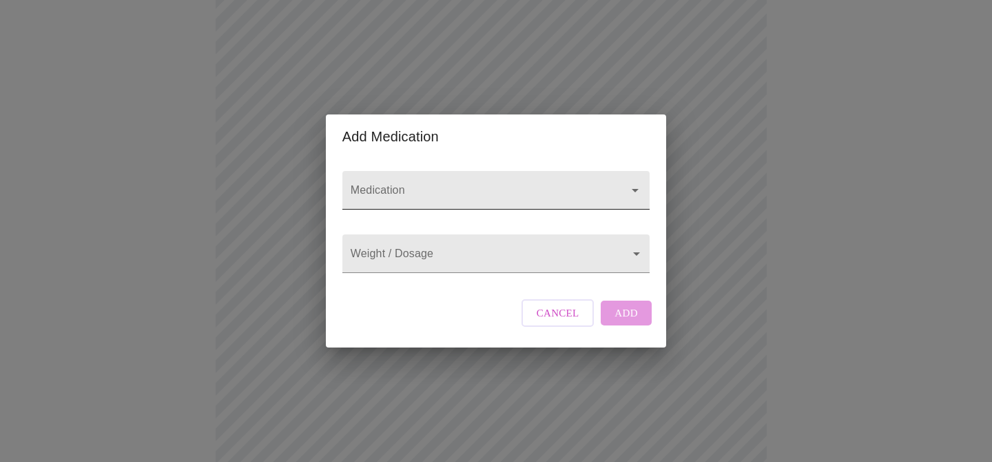
click at [414, 184] on input "Medication" at bounding box center [476, 196] width 257 height 25
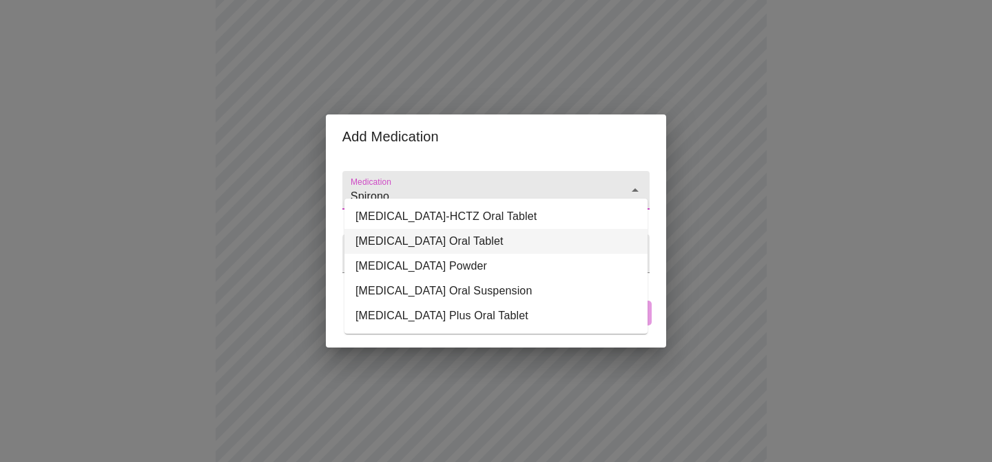
click at [466, 236] on li "[MEDICAL_DATA] Oral Tablet" at bounding box center [495, 241] width 303 height 25
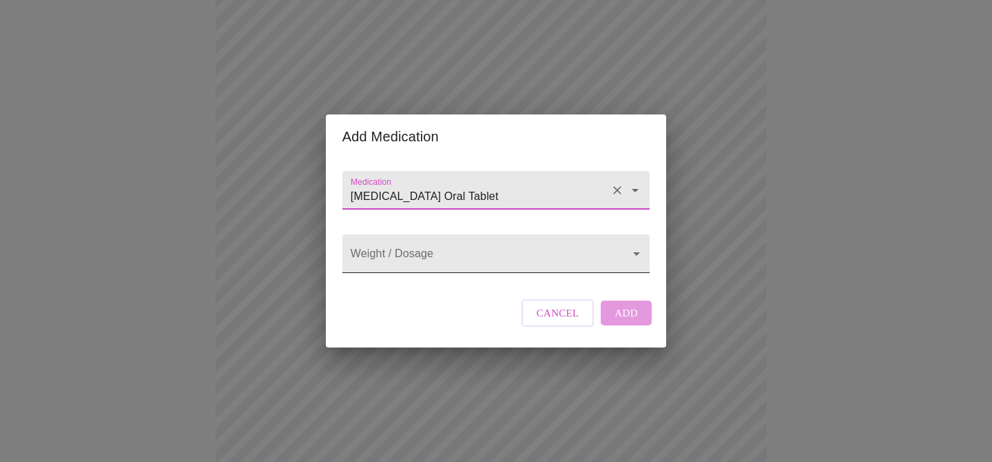
type input "[MEDICAL_DATA] Oral Tablet"
click at [463, 247] on body "MyMenopauseRx Appointments Messaging Labs Uploads Medications Community Refer a…" at bounding box center [496, 145] width 981 height 1318
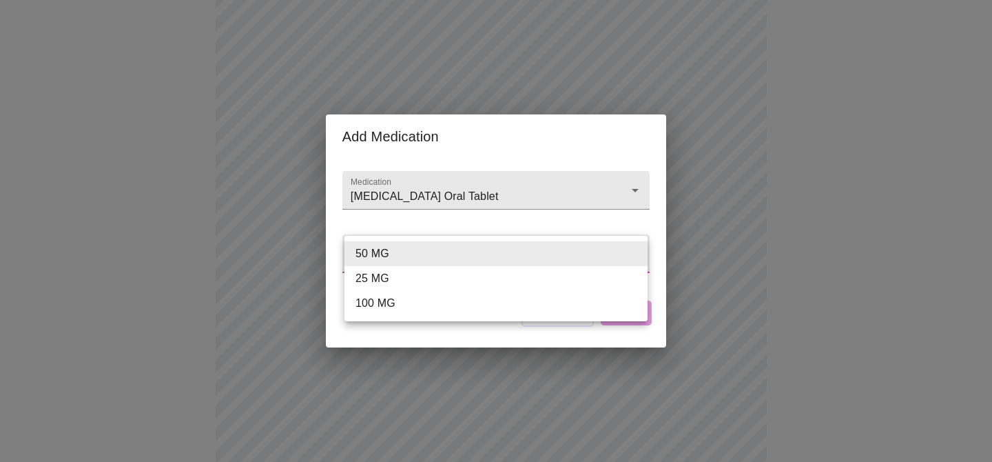
click at [456, 304] on li "100 MG" at bounding box center [495, 303] width 303 height 25
type input "100 MG"
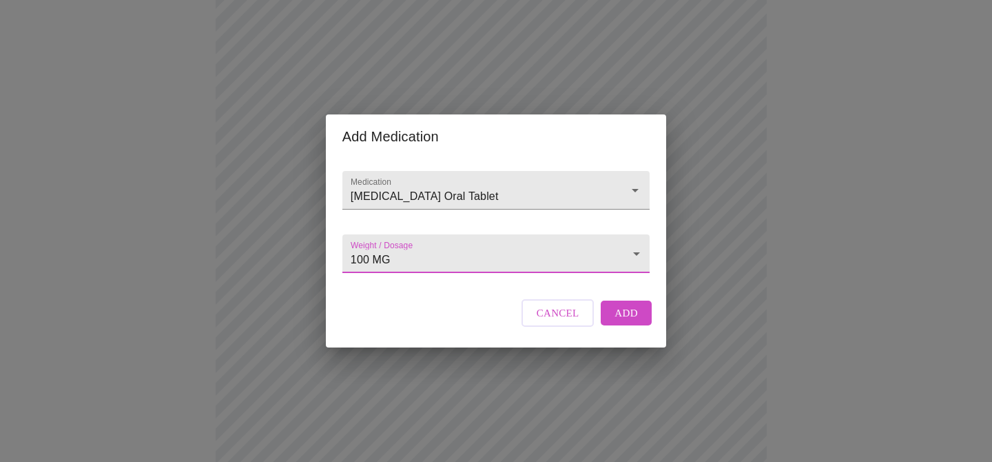
click at [625, 322] on span "Add" at bounding box center [625, 313] width 23 height 18
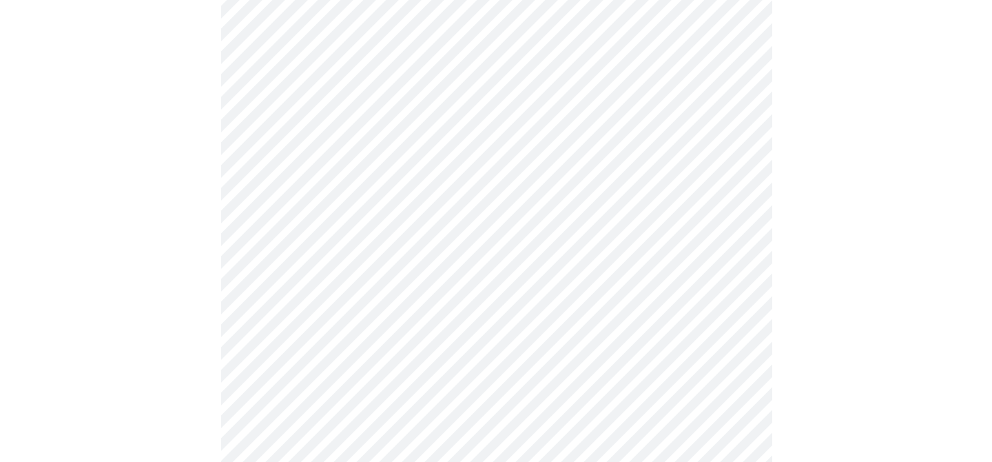
scroll to position [426, 0]
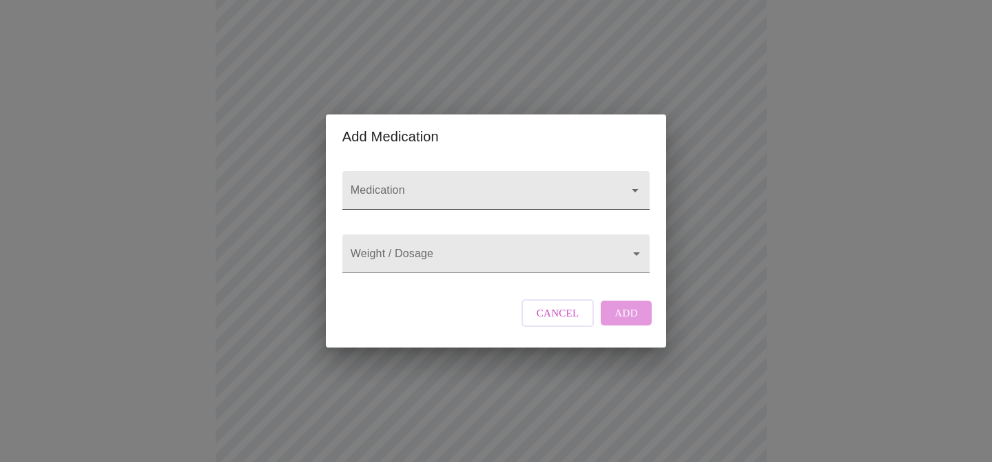
click at [398, 184] on input "Medication" at bounding box center [476, 196] width 257 height 25
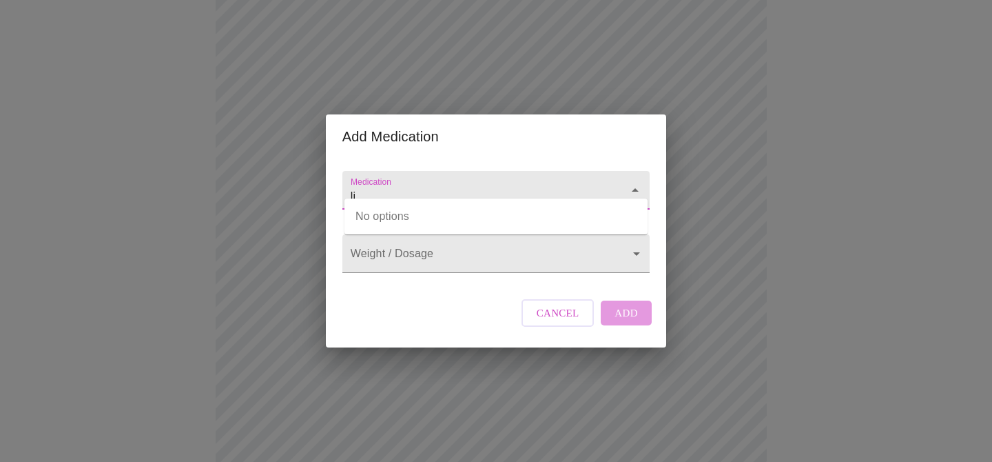
type input "l"
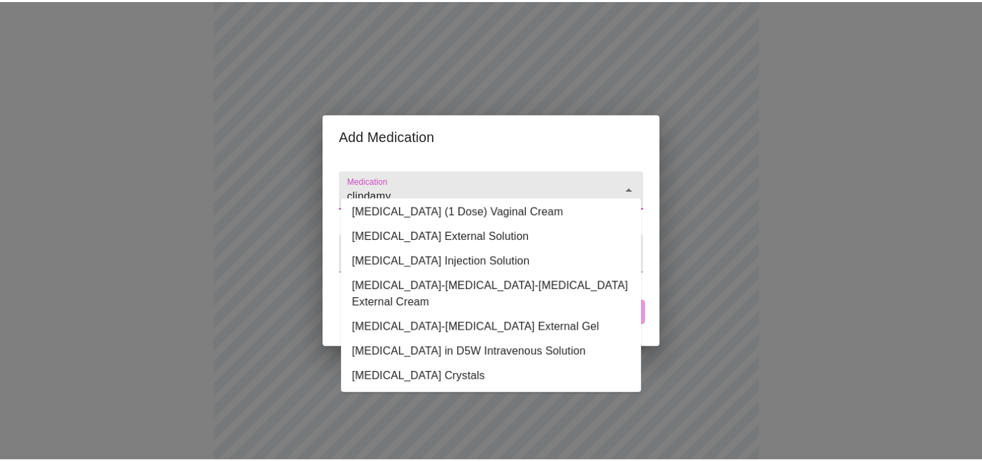
scroll to position [0, 0]
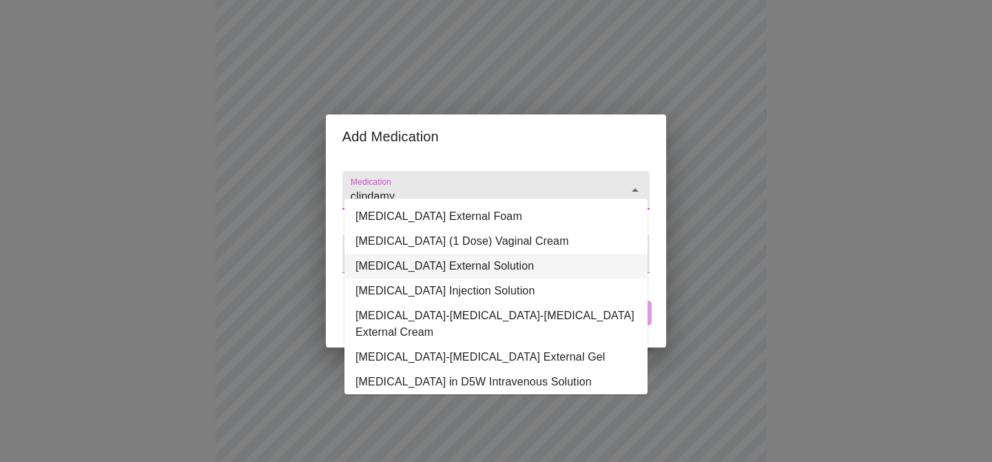
click at [571, 268] on li "[MEDICAL_DATA] External Solution" at bounding box center [495, 265] width 303 height 25
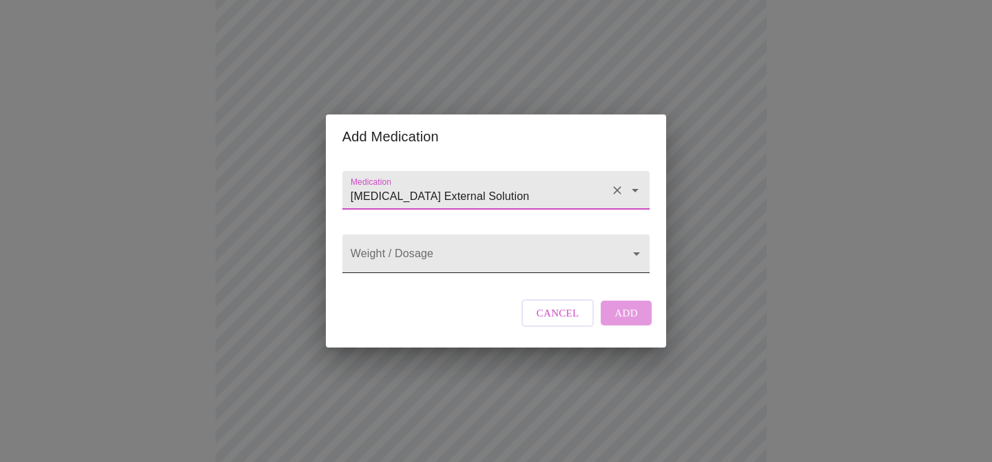
type input "[MEDICAL_DATA] External Solution"
click at [555, 263] on body "MyMenopauseRx Appointments Messaging Labs Uploads Medications Community Refer a…" at bounding box center [496, 264] width 981 height 1369
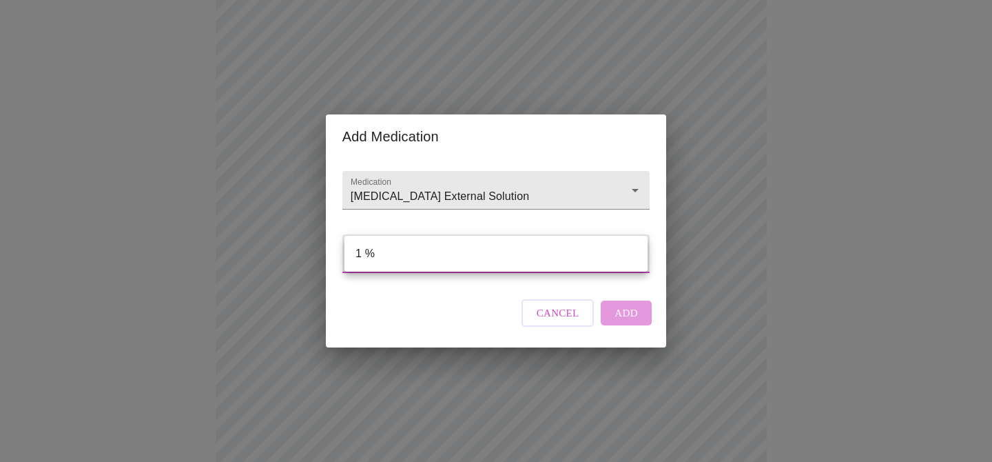
click at [551, 262] on li "1 %" at bounding box center [495, 253] width 303 height 25
type input "1 %"
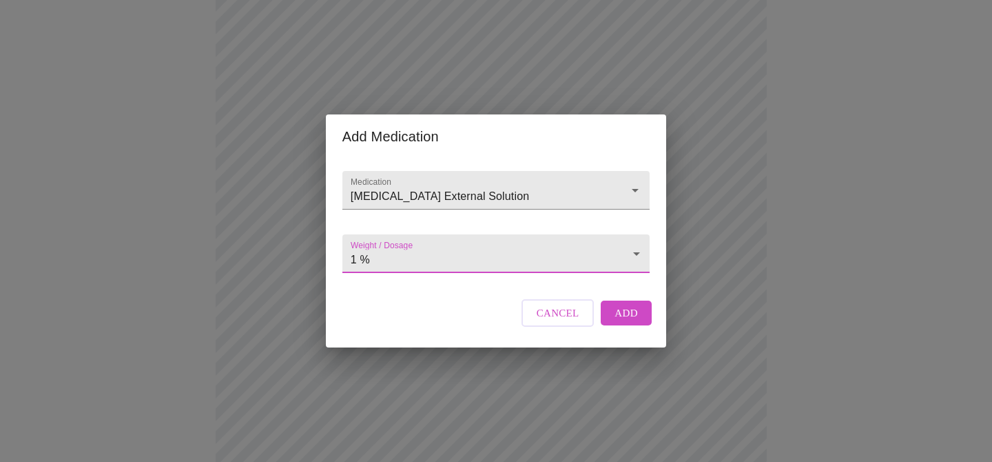
click at [630, 322] on span "Add" at bounding box center [625, 313] width 23 height 18
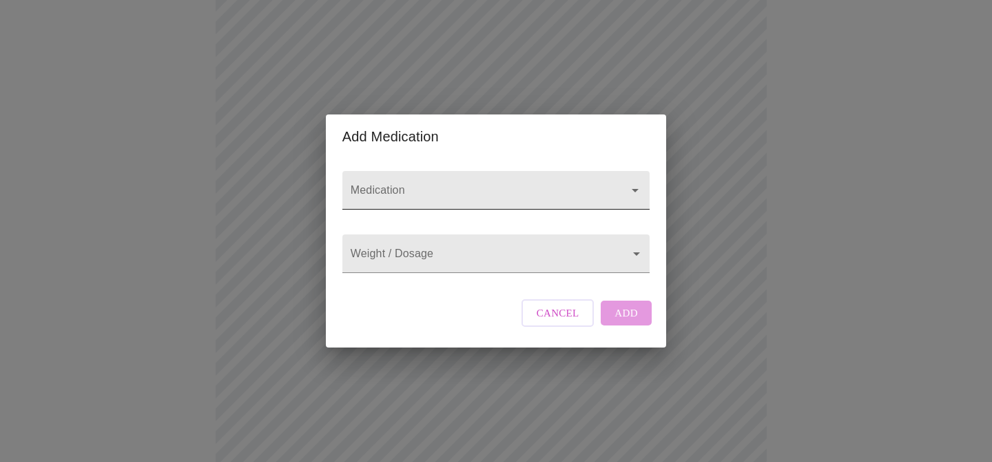
click at [381, 184] on input "Medication" at bounding box center [476, 196] width 257 height 25
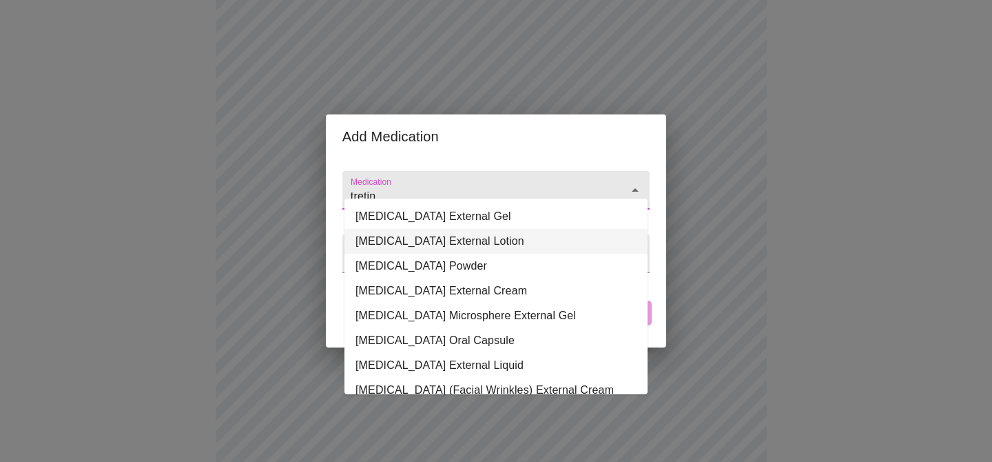
click at [426, 242] on li "[MEDICAL_DATA] External Lotion" at bounding box center [495, 241] width 303 height 25
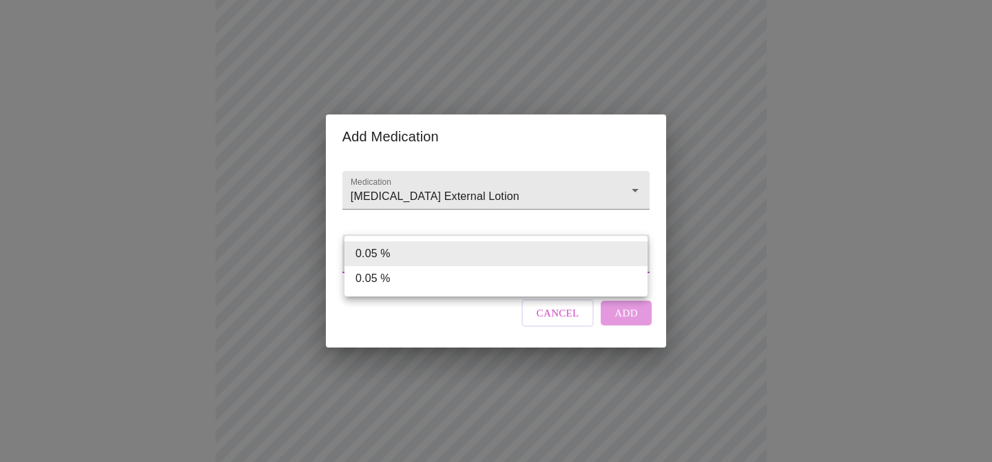
click at [426, 242] on body "MyMenopauseRx Appointments Messaging Labs Uploads Medications Community Refer a…" at bounding box center [496, 290] width 981 height 1420
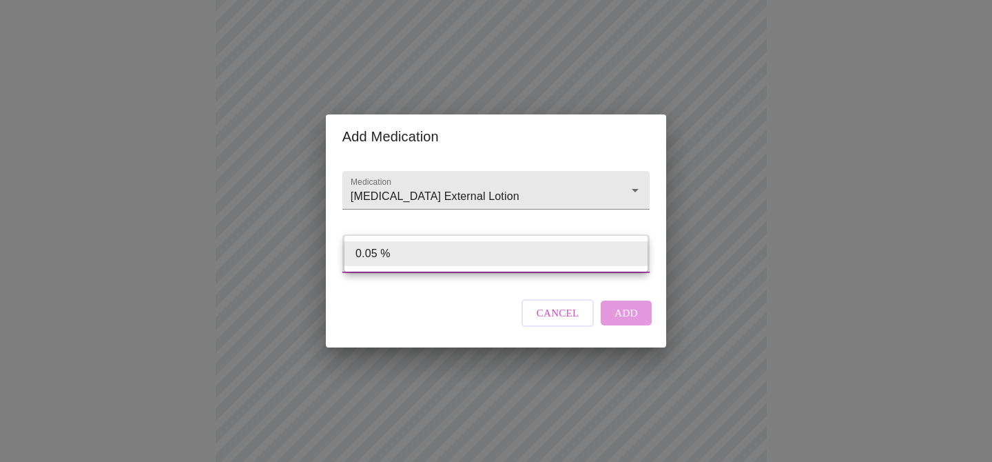
click at [410, 175] on div at bounding box center [496, 231] width 992 height 462
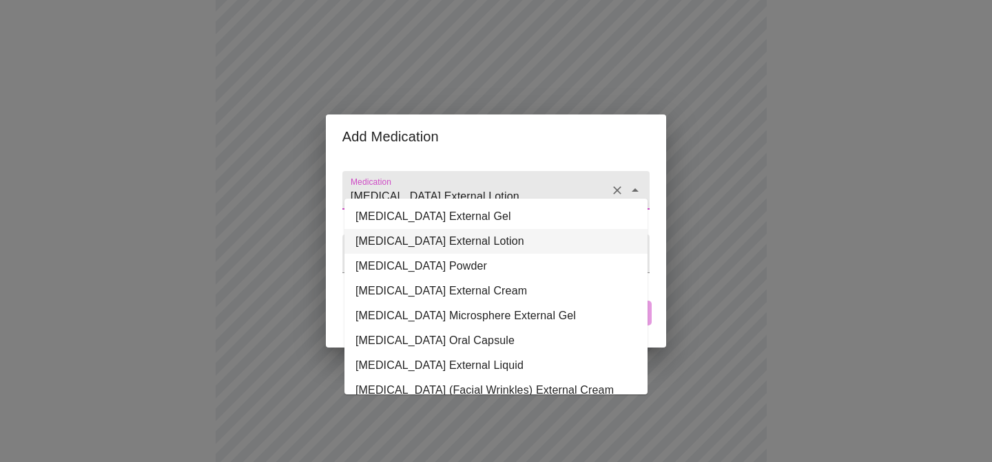
click at [416, 185] on input "[MEDICAL_DATA] External Lotion" at bounding box center [476, 196] width 257 height 25
click at [446, 296] on li "[MEDICAL_DATA] External Cream" at bounding box center [495, 290] width 303 height 25
type input "[MEDICAL_DATA] External Cream"
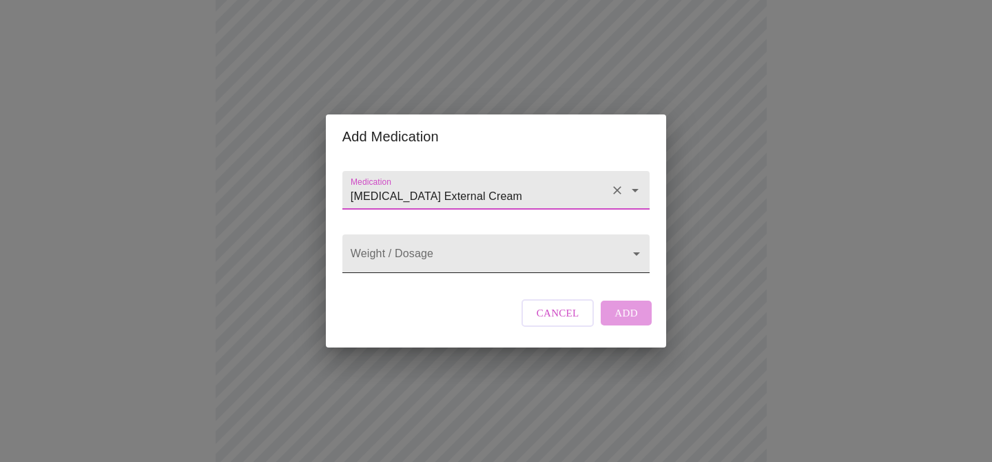
click at [436, 247] on body "MyMenopauseRx Appointments Messaging Labs Uploads Medications Community Refer a…" at bounding box center [496, 290] width 981 height 1420
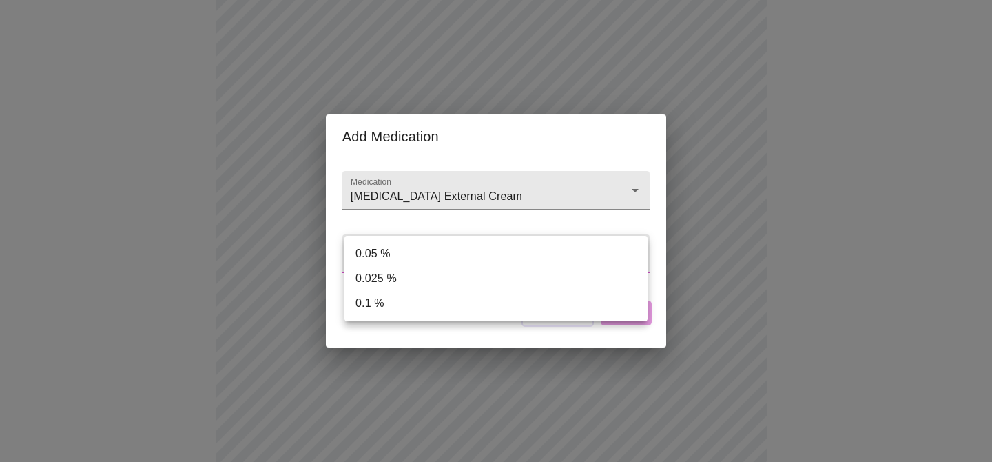
click at [433, 273] on li "0.025 %" at bounding box center [495, 278] width 303 height 25
type input "0.025 %"
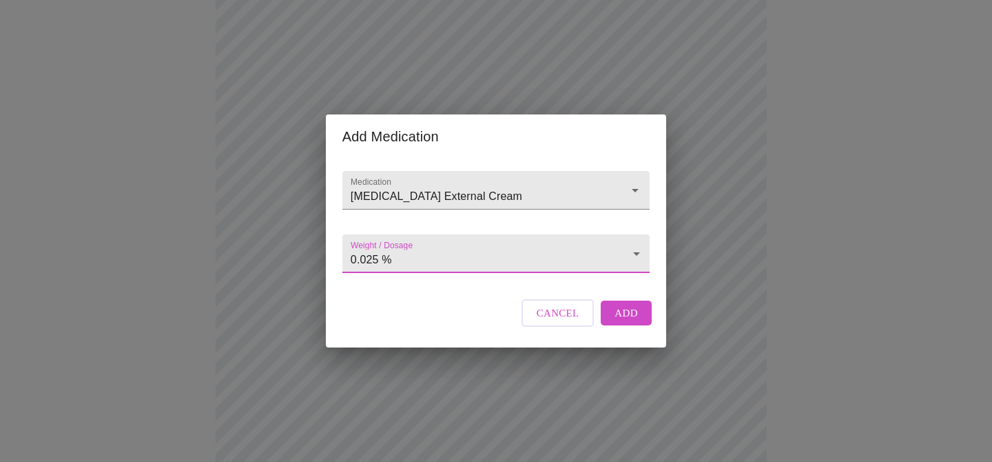
click at [614, 325] on button "Add" at bounding box center [626, 312] width 51 height 25
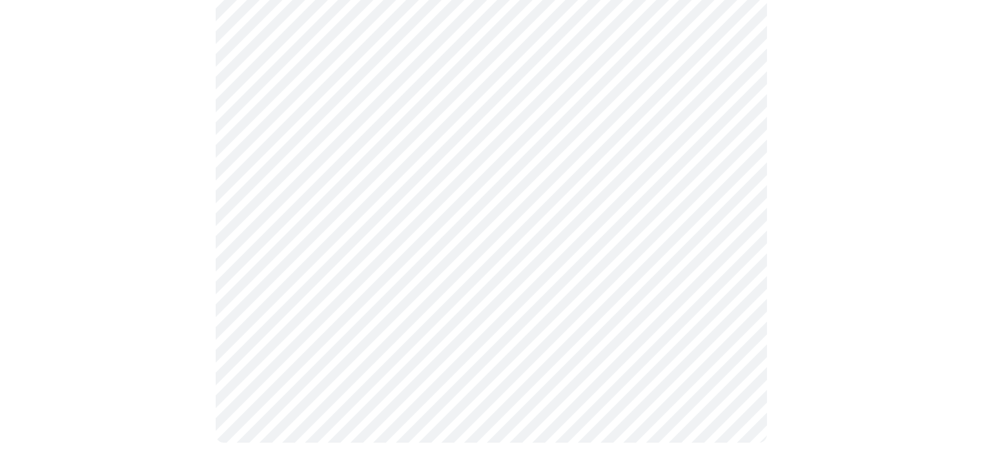
scroll to position [1010, 0]
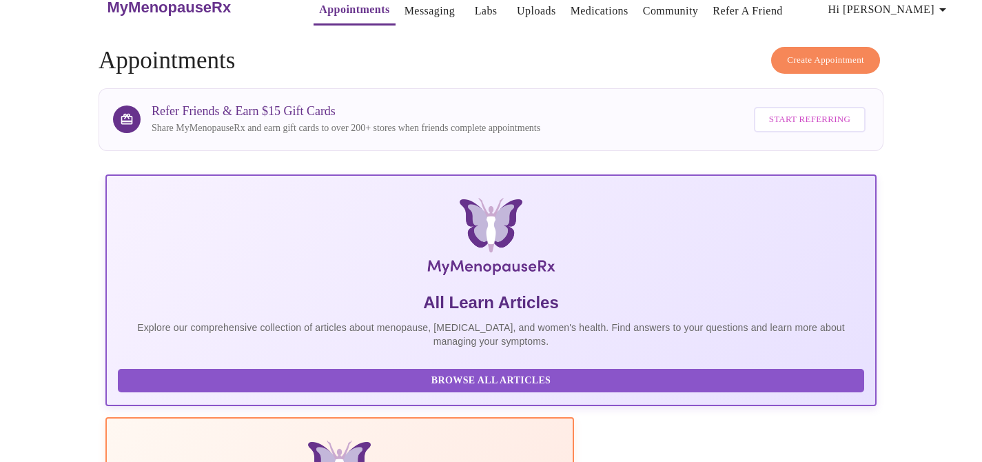
scroll to position [14, 0]
